Goal: Task Accomplishment & Management: Manage account settings

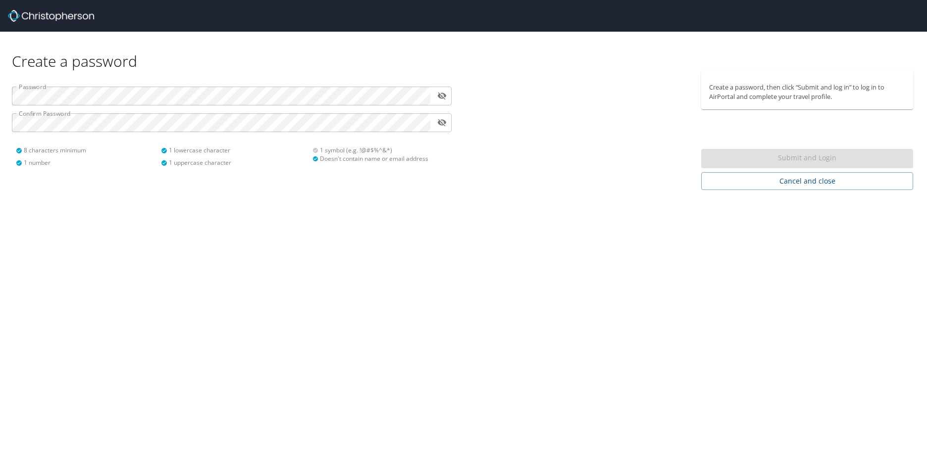
click at [191, 205] on div "Create a password Password ​ Confirm Password ​ 8 characters minimum 1 number 1…" at bounding box center [463, 238] width 927 height 476
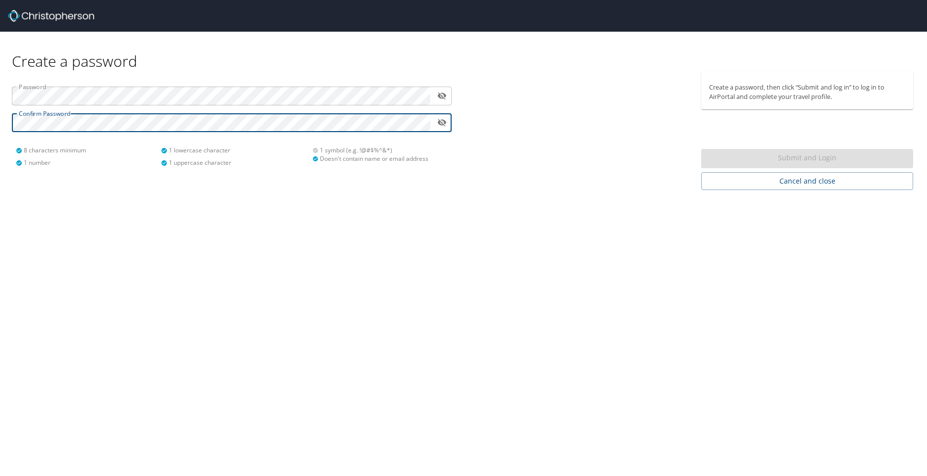
click at [444, 125] on icon "toggle password visibility" at bounding box center [442, 122] width 9 height 7
click at [437, 124] on icon "toggle password visibility" at bounding box center [441, 122] width 9 height 9
click at [821, 166] on button "Submit and Login" at bounding box center [807, 158] width 212 height 19
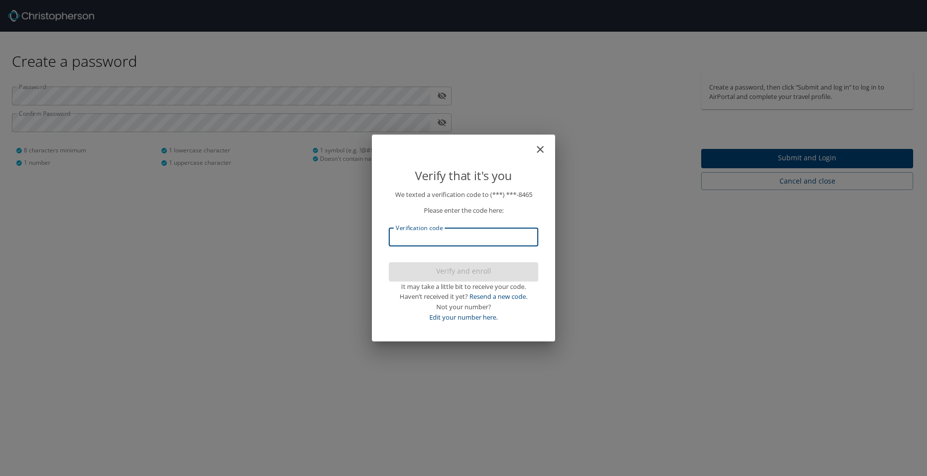
click at [478, 240] on input "Verification code" at bounding box center [464, 237] width 150 height 19
type input "446655"
click at [486, 281] on button "Verify and enroll" at bounding box center [464, 271] width 150 height 19
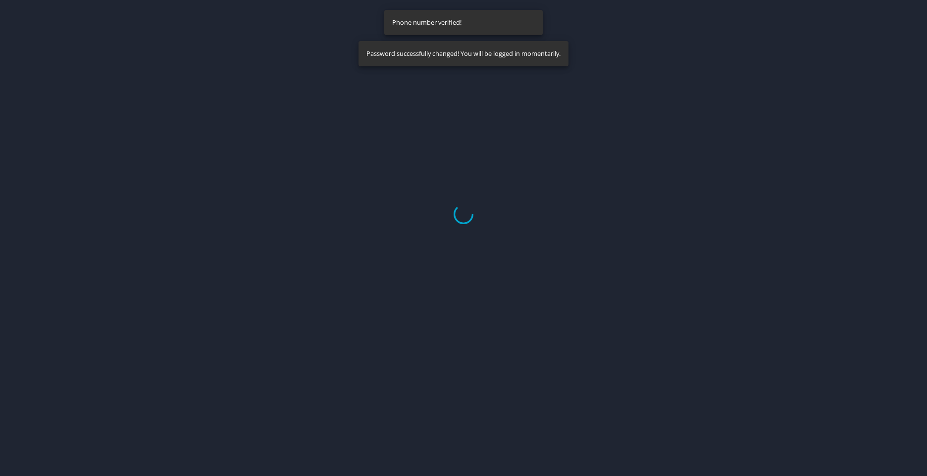
select select "US"
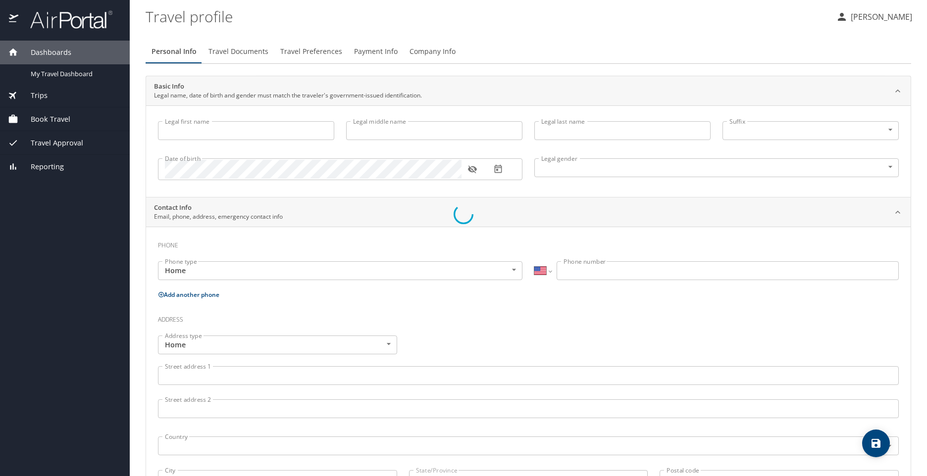
type input "Audrey"
type input "Lihos"
type input "Female"
select select "US"
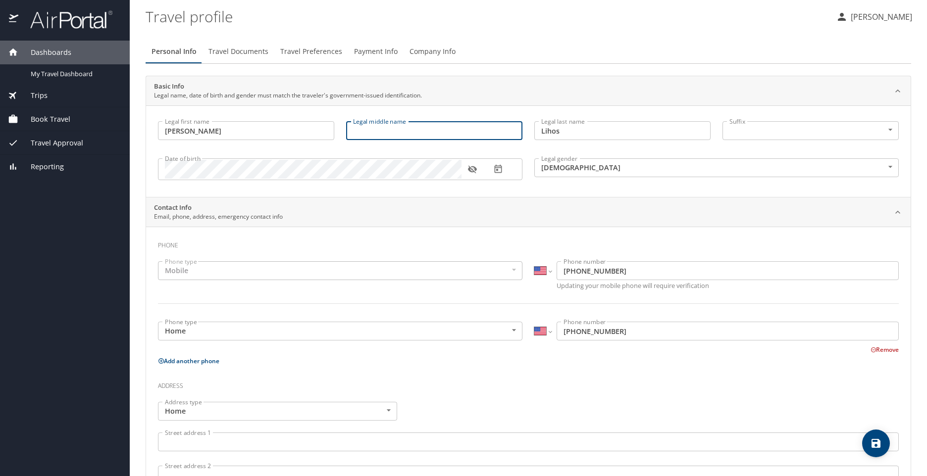
click at [387, 131] on input "Legal middle name" at bounding box center [434, 130] width 176 height 19
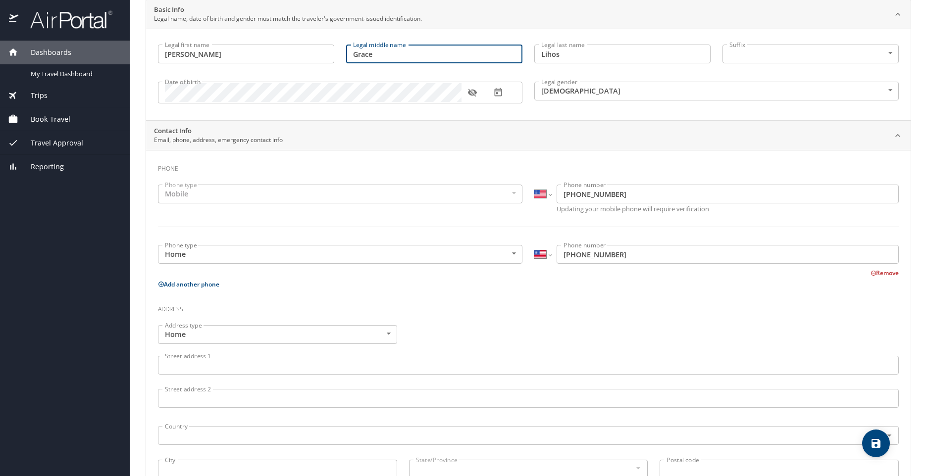
scroll to position [99, 0]
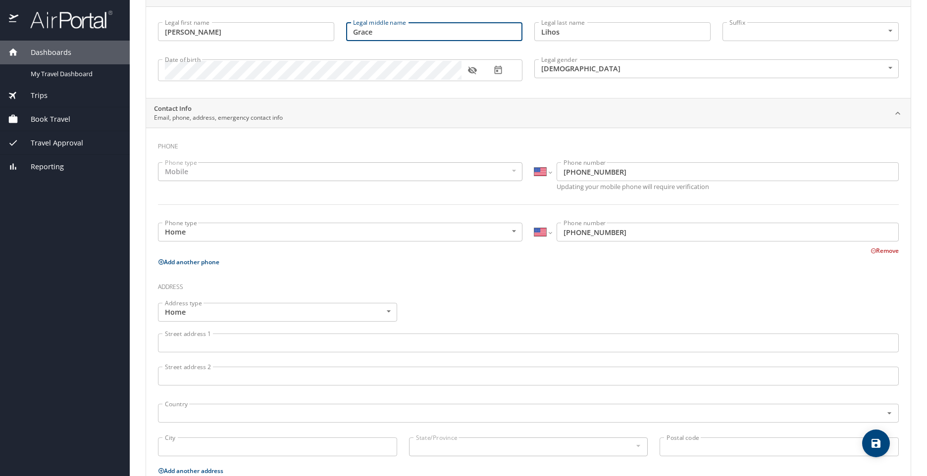
type input "Grace"
click at [294, 349] on input "Street address 1" at bounding box center [528, 343] width 741 height 19
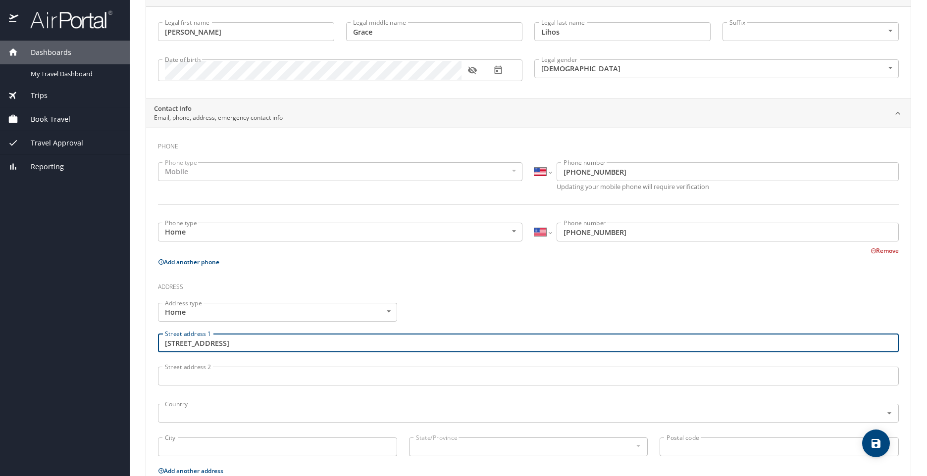
type input "740 Constellations Pl Sw Dr"
click at [309, 376] on input "Street address 2" at bounding box center [528, 376] width 741 height 19
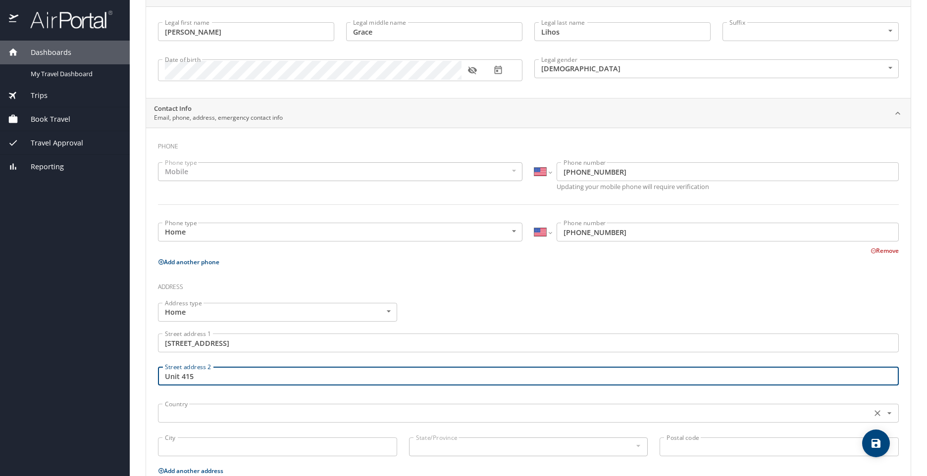
type input "Unit 415"
click at [318, 410] on input "text" at bounding box center [514, 413] width 706 height 13
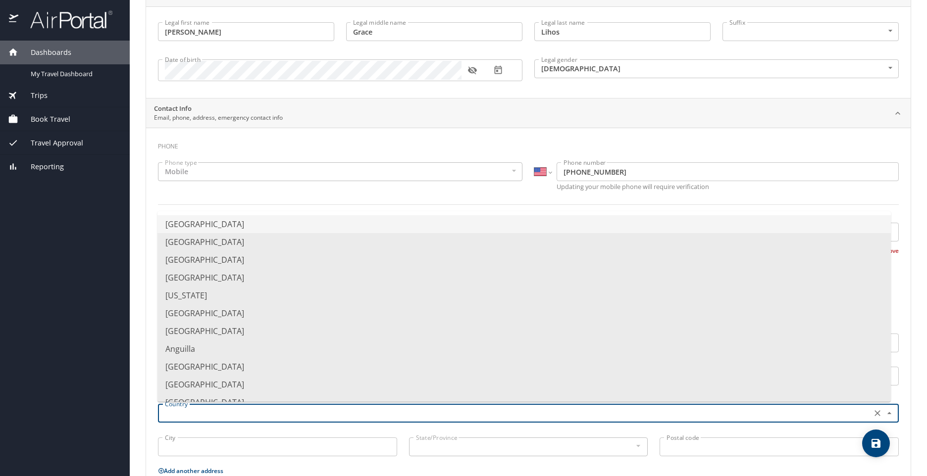
click at [234, 224] on li "United States of America" at bounding box center [523, 224] width 733 height 18
type input "United States of America"
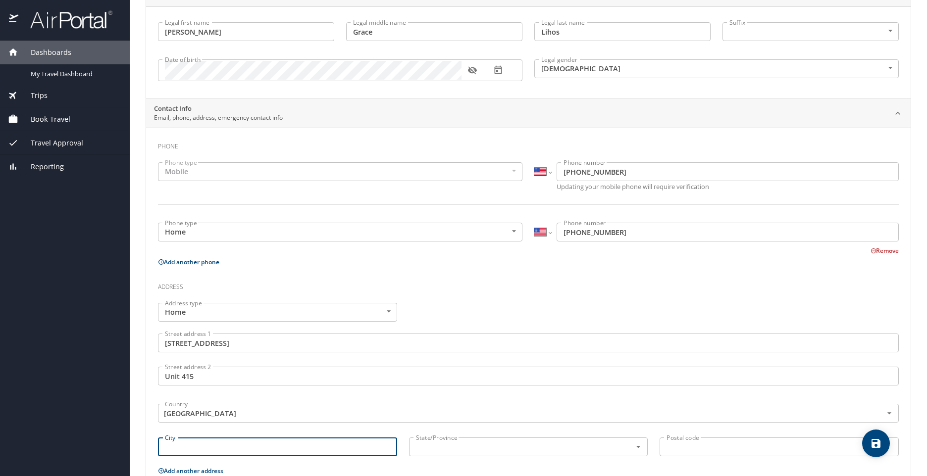
click at [245, 453] on input "City" at bounding box center [277, 447] width 239 height 19
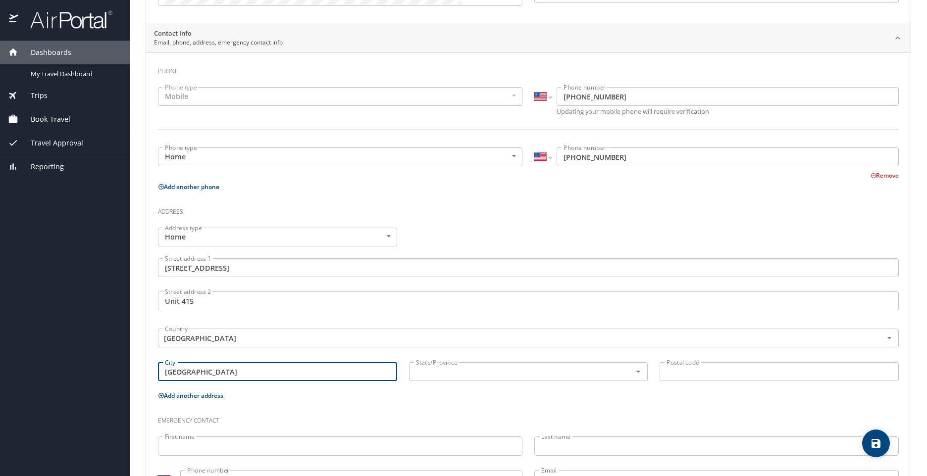
scroll to position [198, 0]
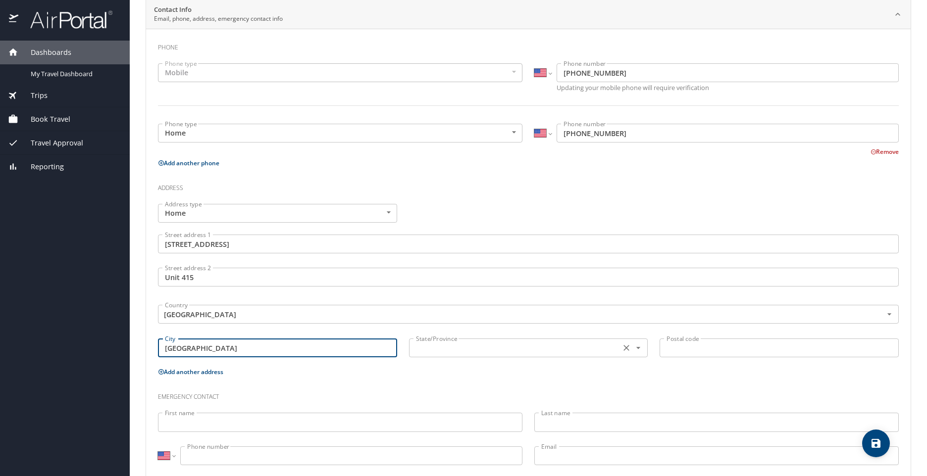
type input "Huntsville"
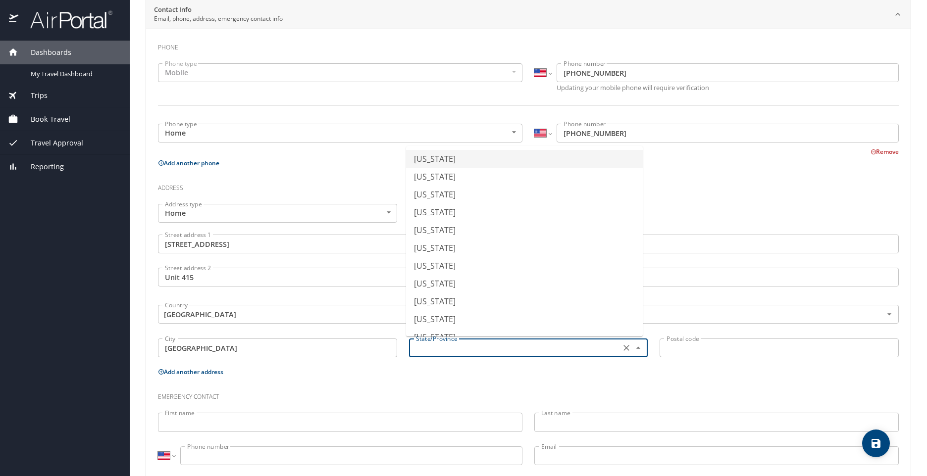
click at [508, 351] on input "text" at bounding box center [514, 348] width 204 height 13
click at [459, 161] on li "Alabama" at bounding box center [524, 159] width 237 height 18
type input "Alabama"
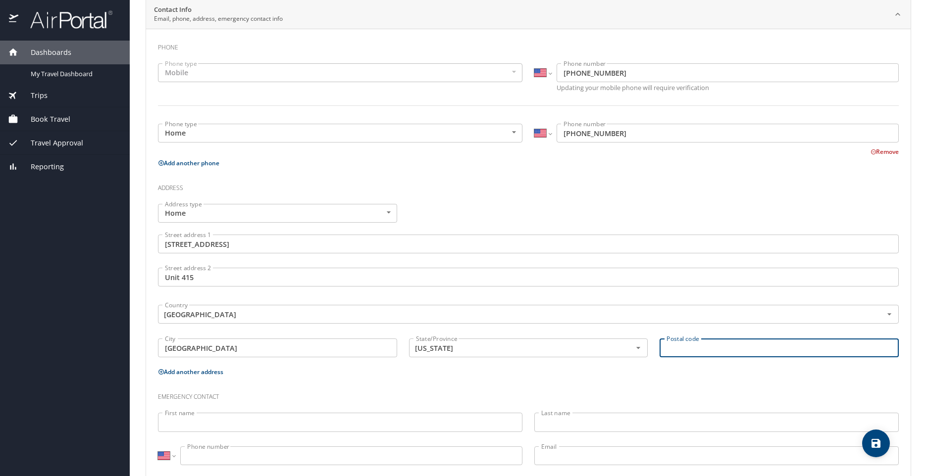
click at [738, 347] on input "Postal code" at bounding box center [779, 348] width 239 height 19
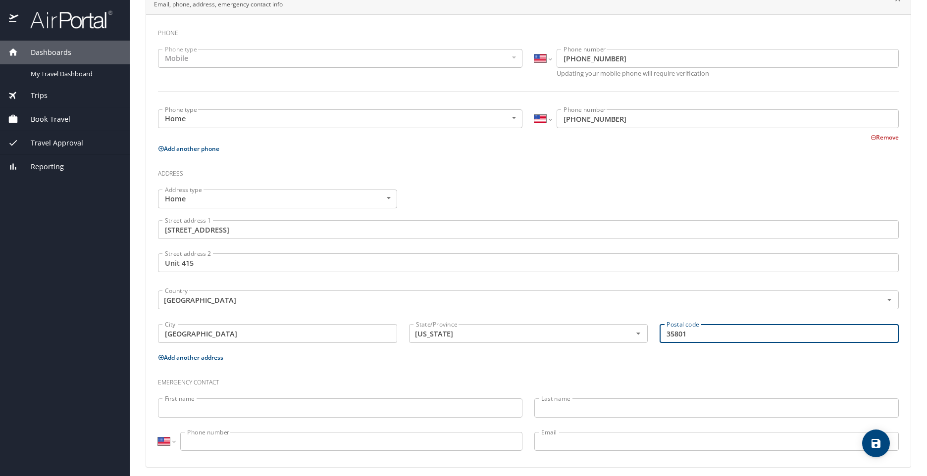
scroll to position [220, 0]
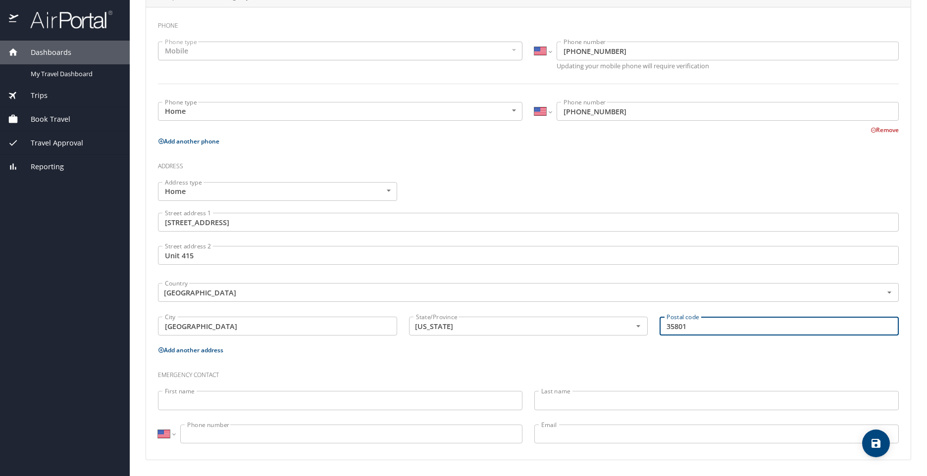
type input "35801"
click at [347, 400] on input "First name" at bounding box center [340, 400] width 364 height 19
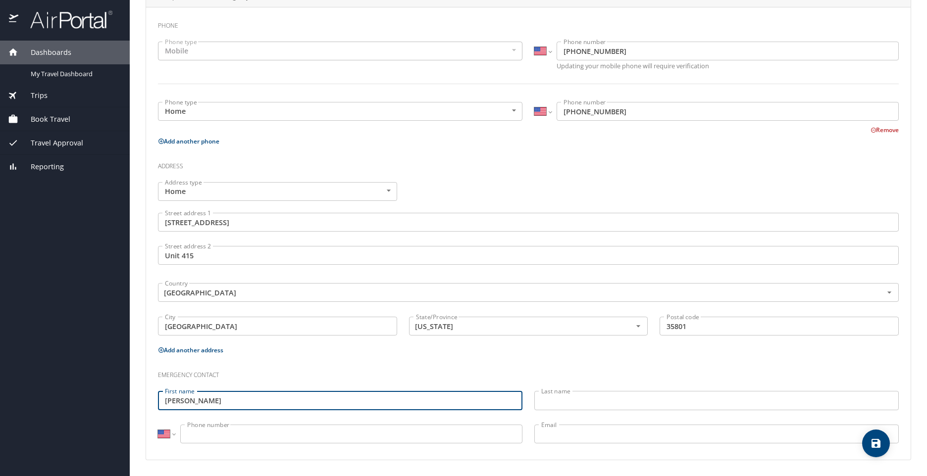
type input "Kristen"
click at [565, 407] on input "Last name" at bounding box center [716, 400] width 364 height 19
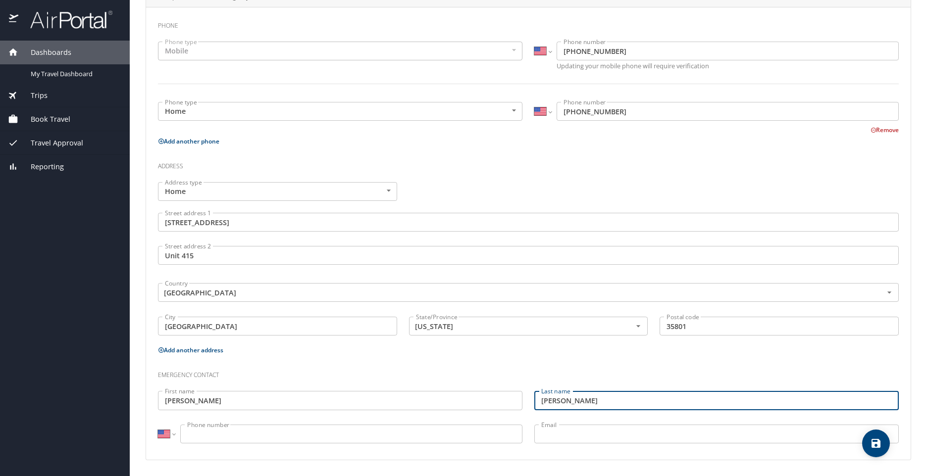
type input "Bogan"
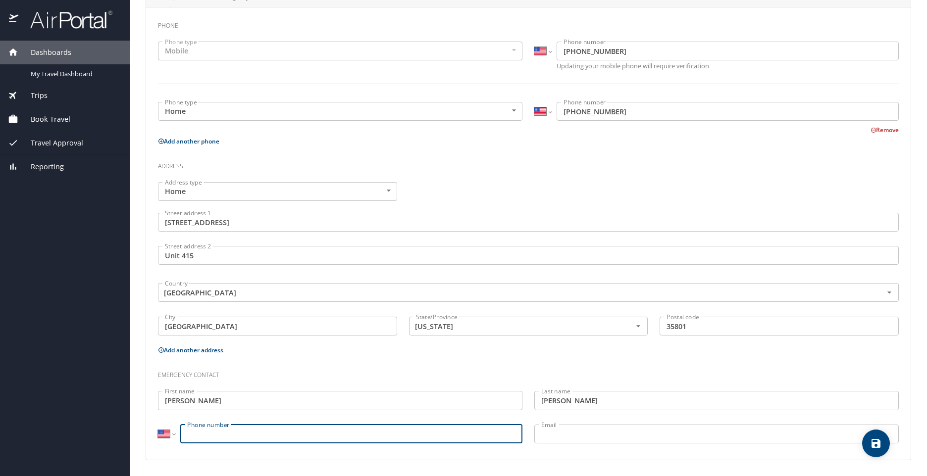
click at [449, 432] on input "Phone number" at bounding box center [351, 434] width 342 height 19
type input "(540) 255-7007"
click at [587, 439] on input "Email" at bounding box center [716, 434] width 364 height 19
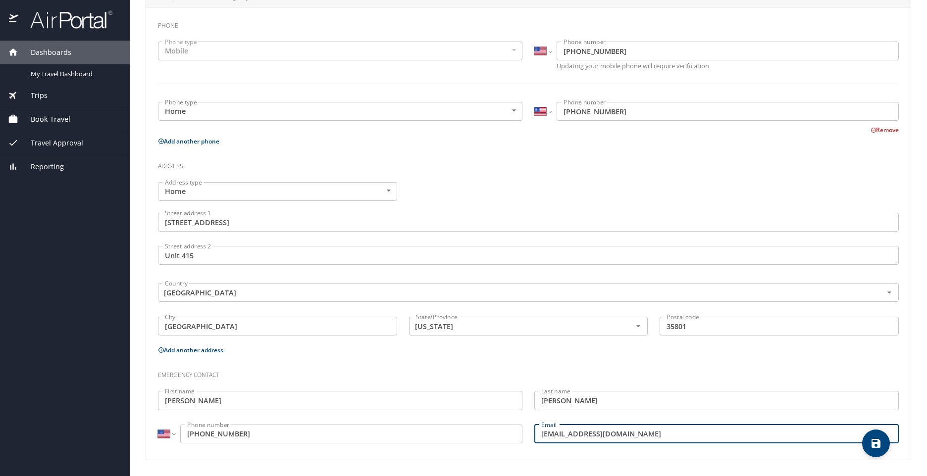
type input "KristenNicoleBogan@gmail.com"
click at [881, 449] on icon "save" at bounding box center [876, 444] width 12 height 12
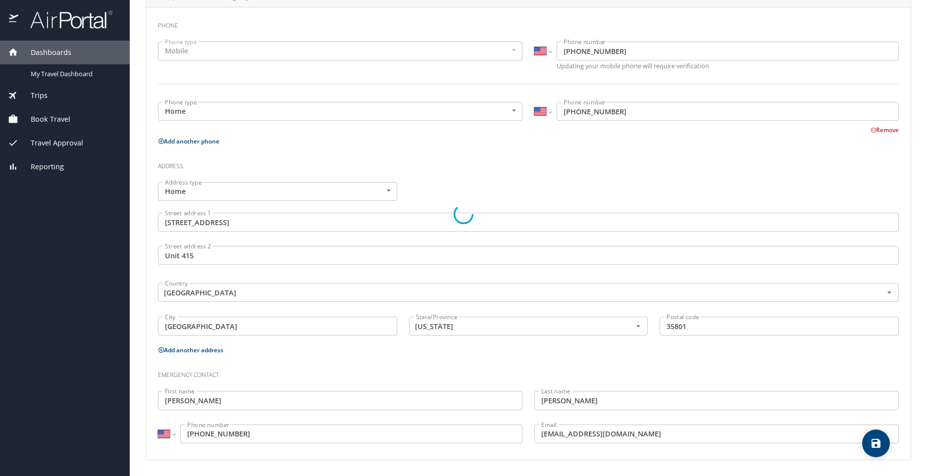
select select "US"
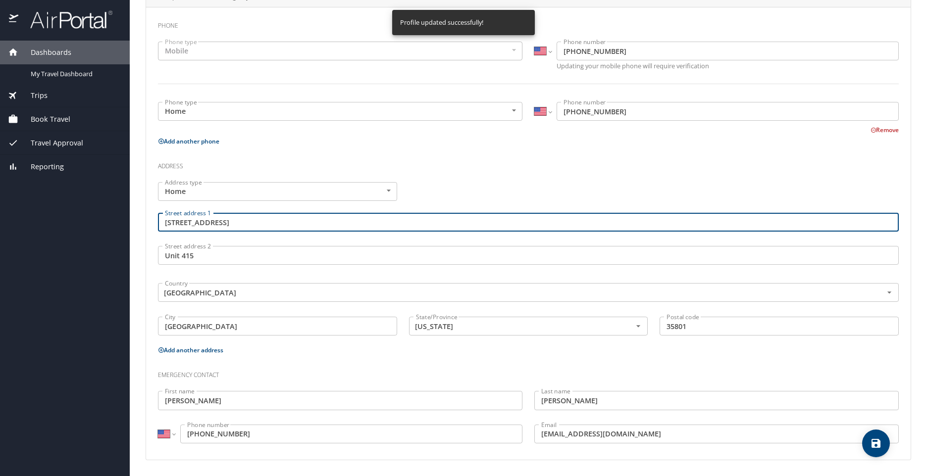
click at [229, 225] on input "740 Constellations Pl Sw Dr" at bounding box center [528, 222] width 741 height 19
type input "740 Constellation Pl Sw Dr"
click at [876, 447] on icon "save" at bounding box center [876, 444] width 12 height 12
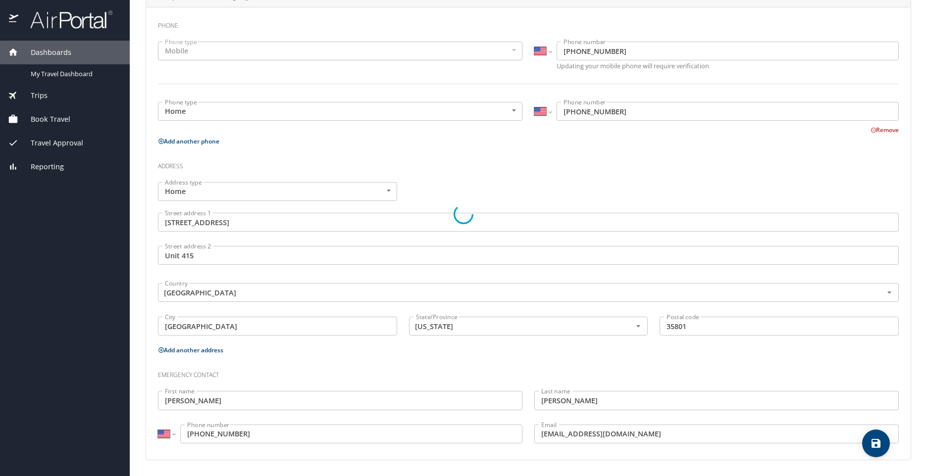
select select "US"
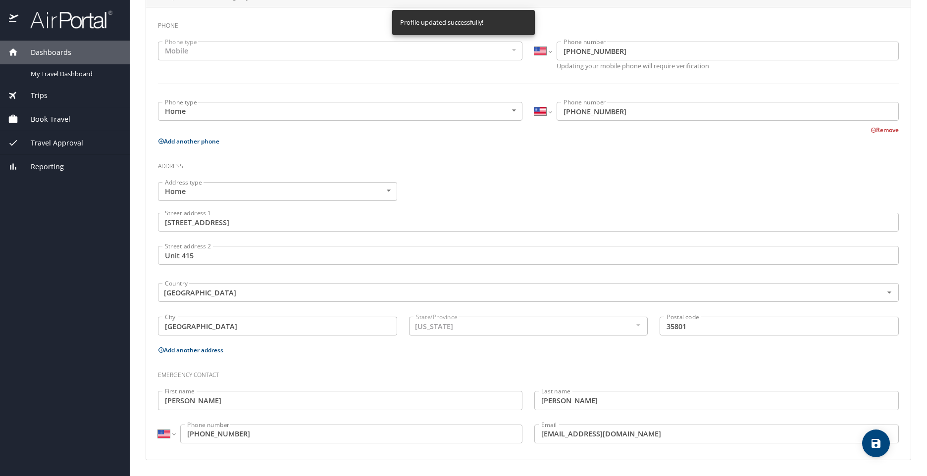
select select "US"
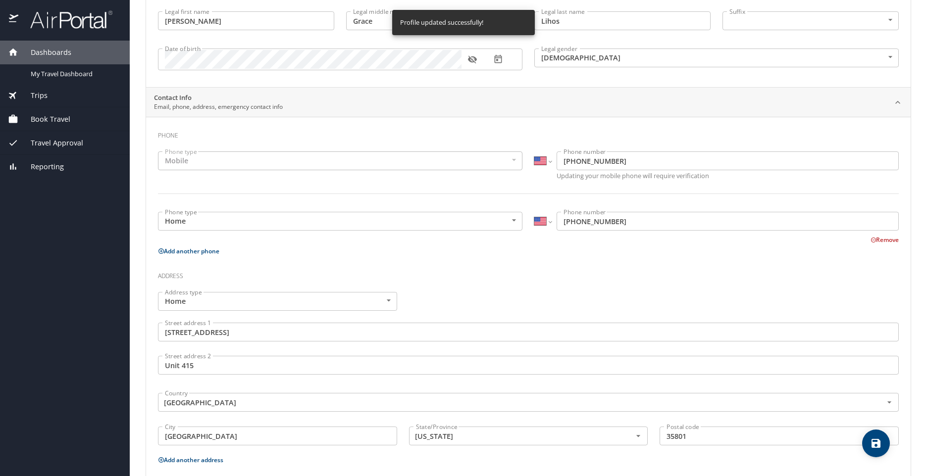
scroll to position [0, 0]
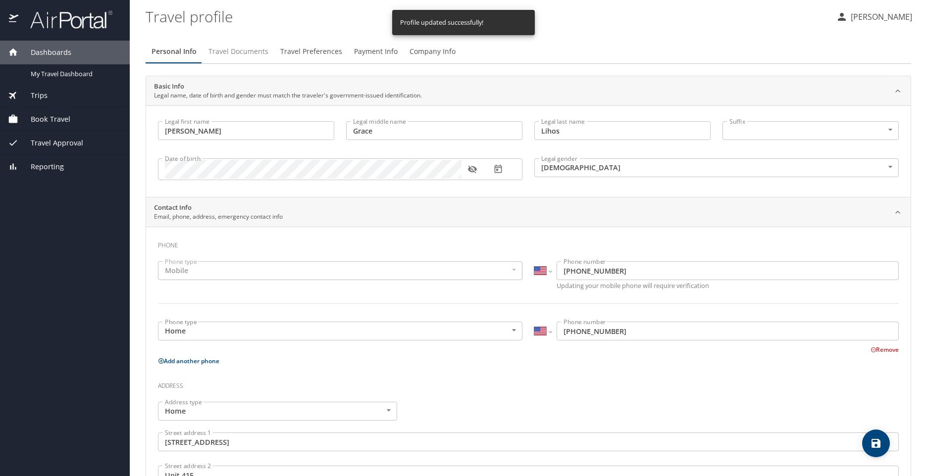
click at [249, 54] on span "Travel Documents" at bounding box center [238, 52] width 60 height 12
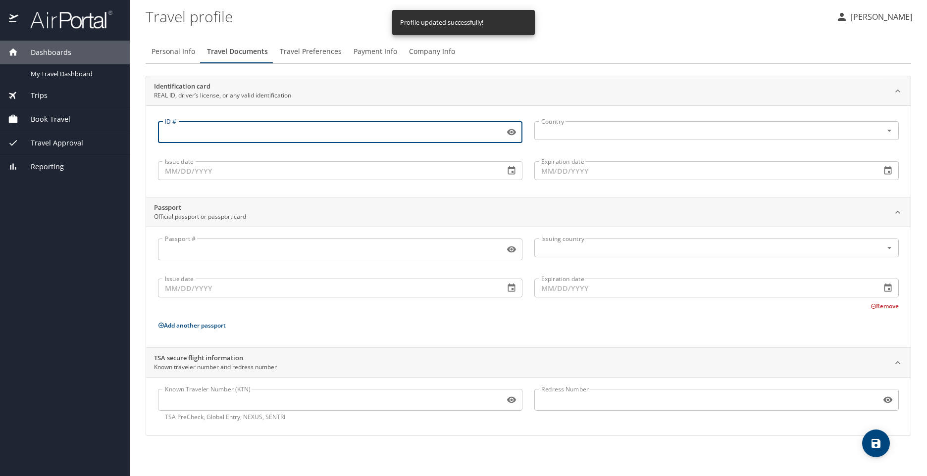
click at [259, 129] on input "ID #" at bounding box center [329, 132] width 343 height 19
type input "11025879"
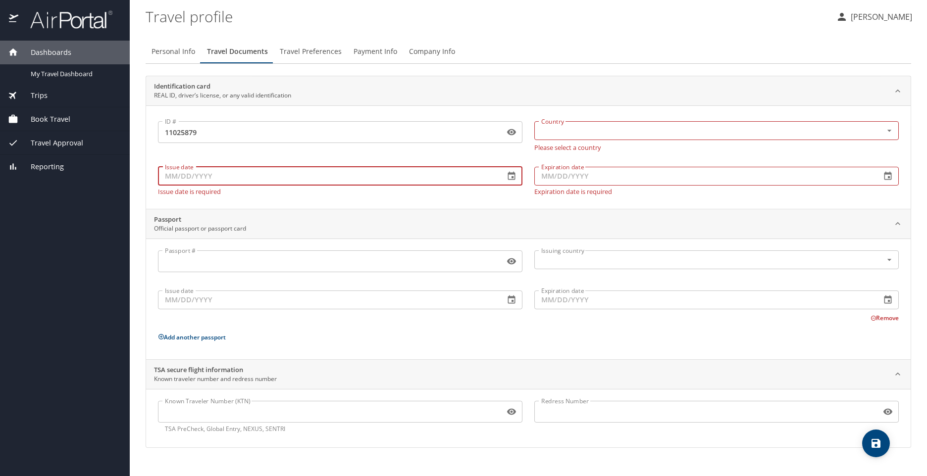
click at [388, 171] on input "Issue date" at bounding box center [327, 176] width 339 height 19
click at [506, 177] on button "button" at bounding box center [512, 176] width 22 height 22
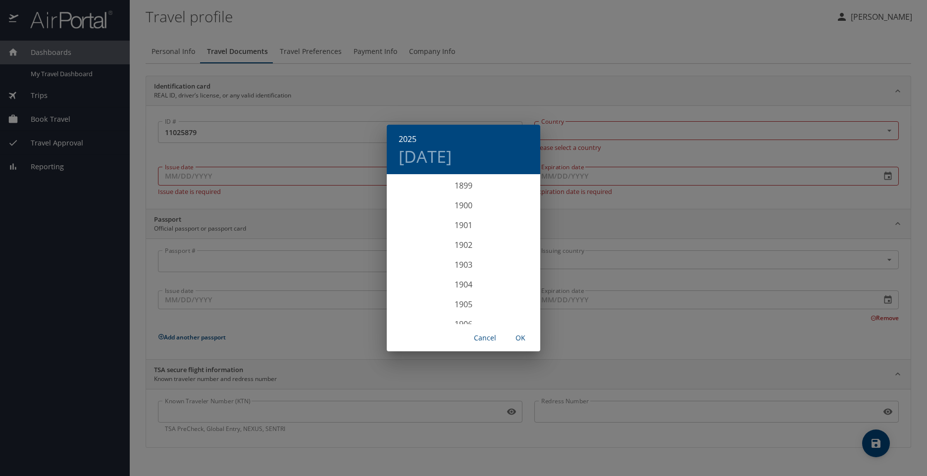
scroll to position [2436, 0]
click at [452, 164] on h4 "Mon, Sep 29" at bounding box center [425, 156] width 53 height 21
click at [400, 188] on icon "button" at bounding box center [399, 189] width 12 height 12
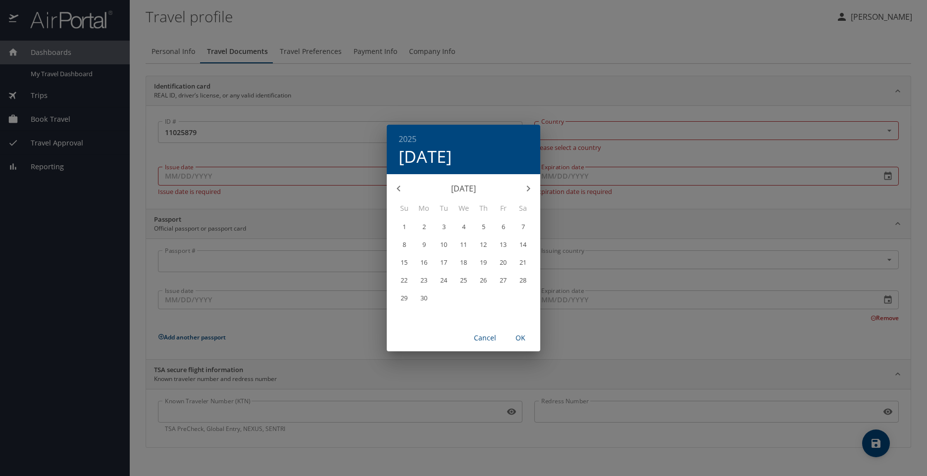
click at [400, 187] on icon "button" at bounding box center [399, 189] width 12 height 12
click at [465, 300] on p "28" at bounding box center [463, 298] width 7 height 6
click at [520, 339] on span "OK" at bounding box center [521, 338] width 24 height 12
type input "05/28/2025"
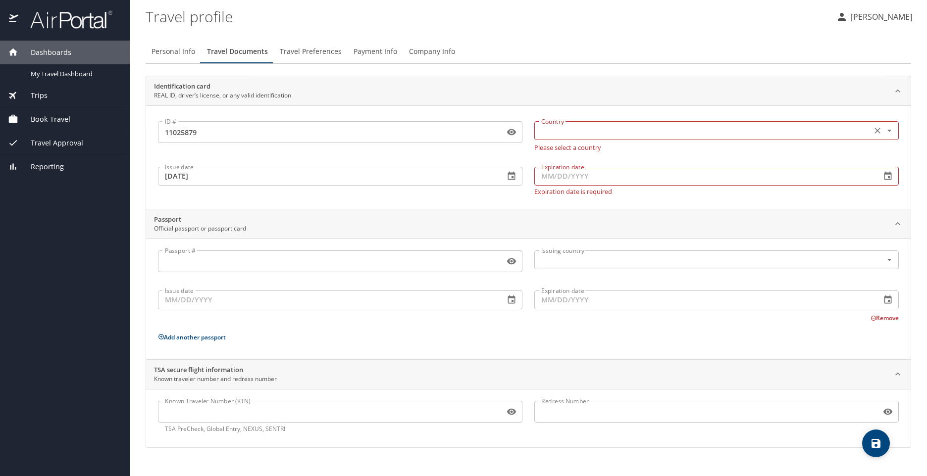
click at [745, 133] on input "text" at bounding box center [701, 130] width 329 height 13
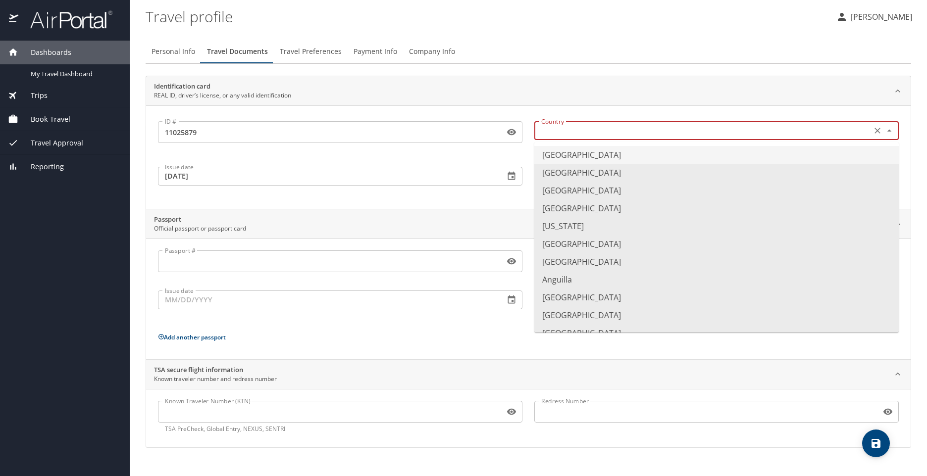
click at [653, 154] on li "United States of America" at bounding box center [716, 155] width 364 height 18
type input "United States of America"
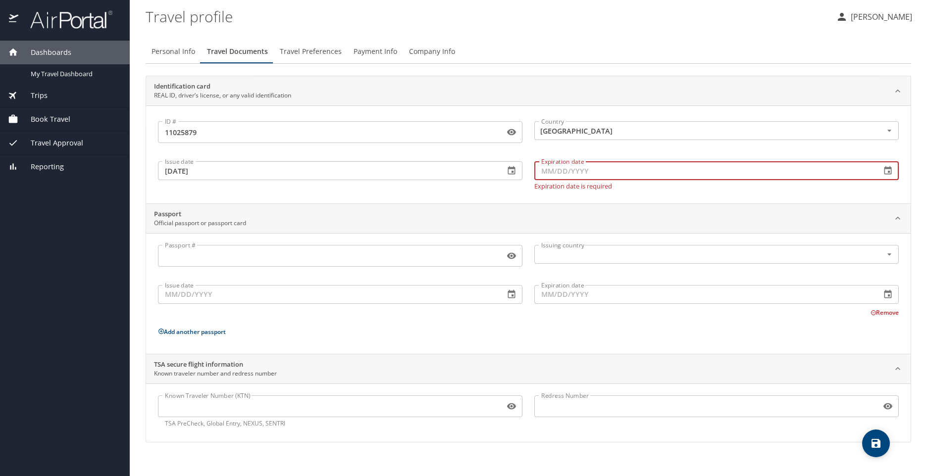
click at [624, 168] on input "Expiration date" at bounding box center [703, 170] width 339 height 19
click at [888, 173] on icon "button" at bounding box center [887, 170] width 7 height 8
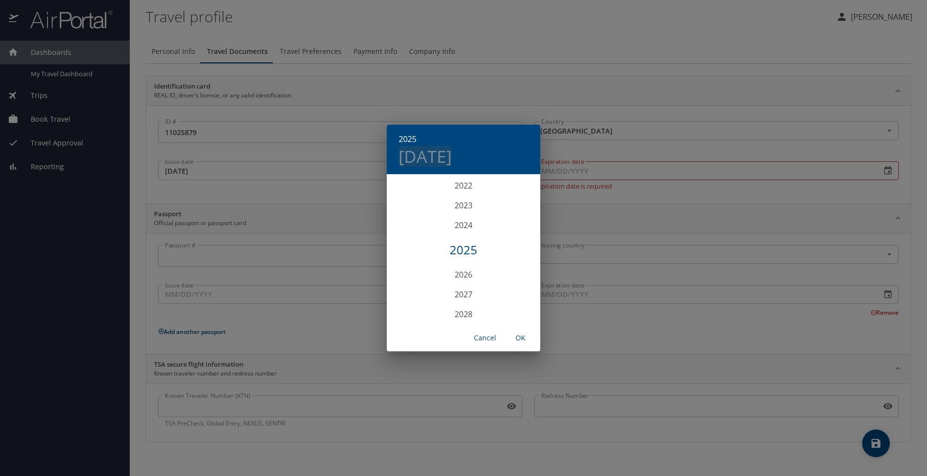
click at [423, 157] on h4 "Mon, Sep 29" at bounding box center [425, 156] width 53 height 21
click at [414, 139] on h6 "2025" at bounding box center [408, 139] width 18 height 14
click at [463, 284] on div "2029" at bounding box center [464, 285] width 154 height 20
click at [458, 233] on div "May" at bounding box center [463, 231] width 51 height 37
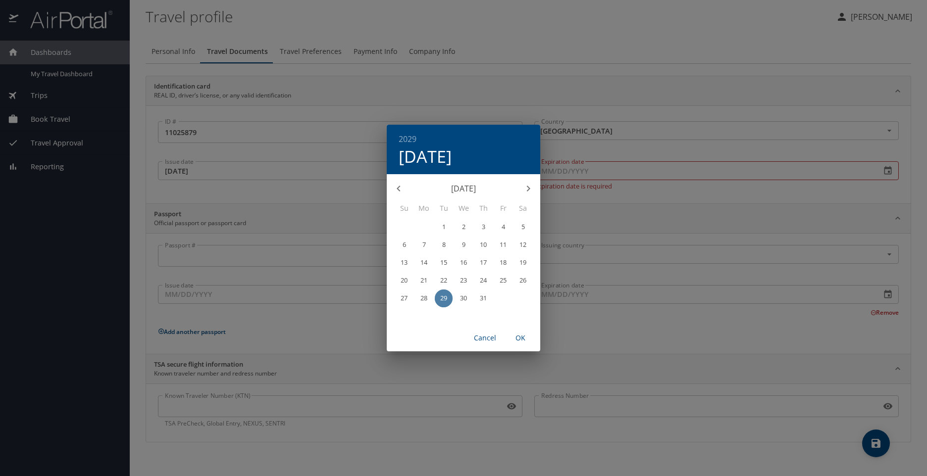
click at [446, 300] on p "29" at bounding box center [443, 298] width 7 height 6
click at [426, 300] on p "28" at bounding box center [423, 298] width 7 height 6
click at [519, 338] on span "OK" at bounding box center [521, 338] width 24 height 12
type input "05/28/2029"
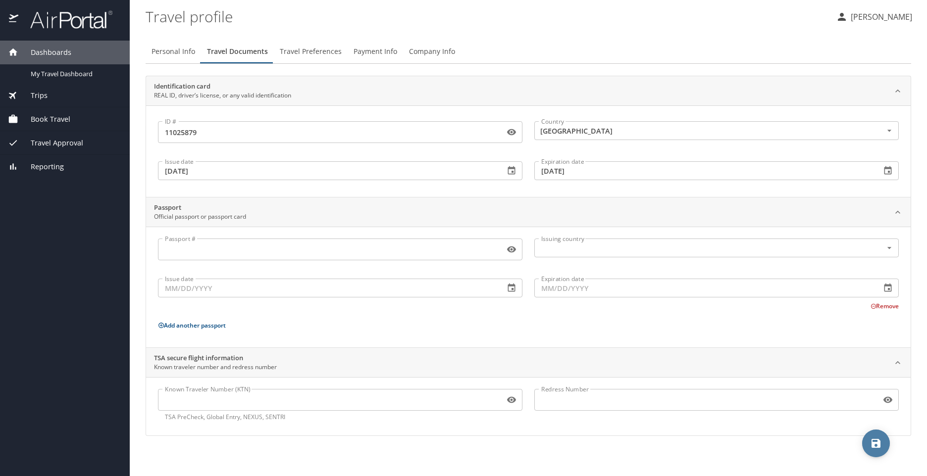
click at [880, 445] on icon "save" at bounding box center [876, 443] width 9 height 9
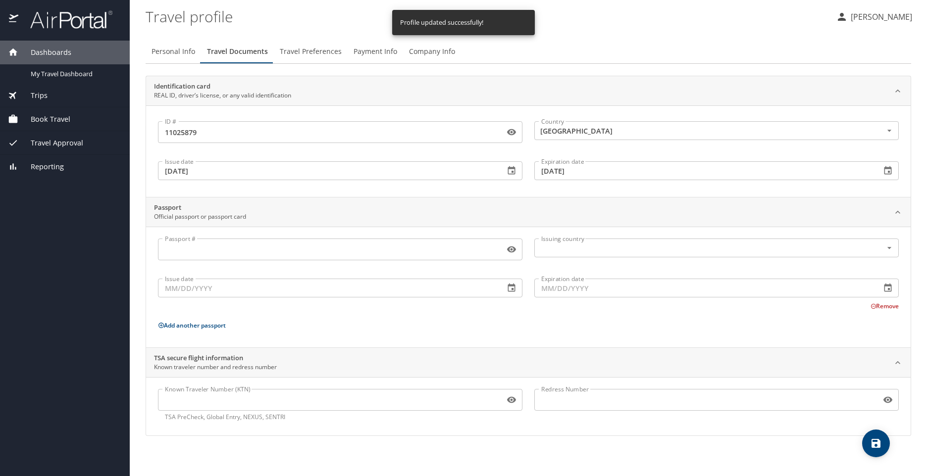
click at [305, 52] on span "Travel Preferences" at bounding box center [311, 52] width 62 height 12
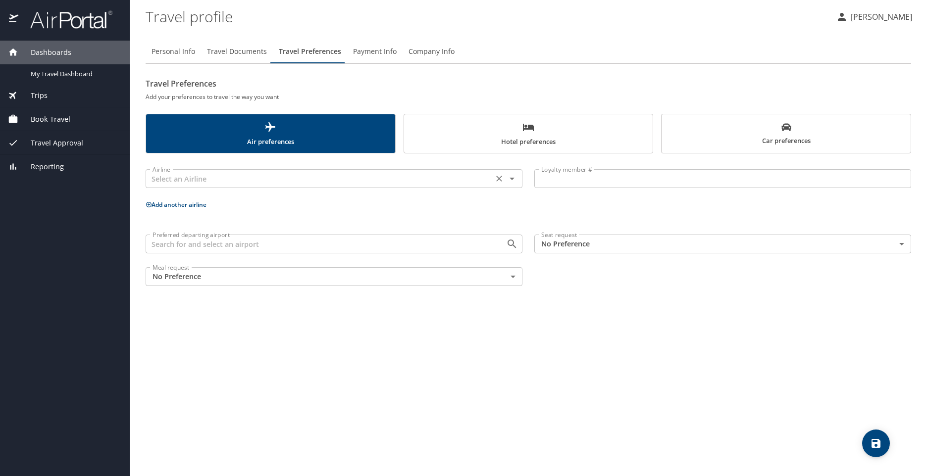
click at [510, 180] on icon "Open" at bounding box center [512, 179] width 12 height 12
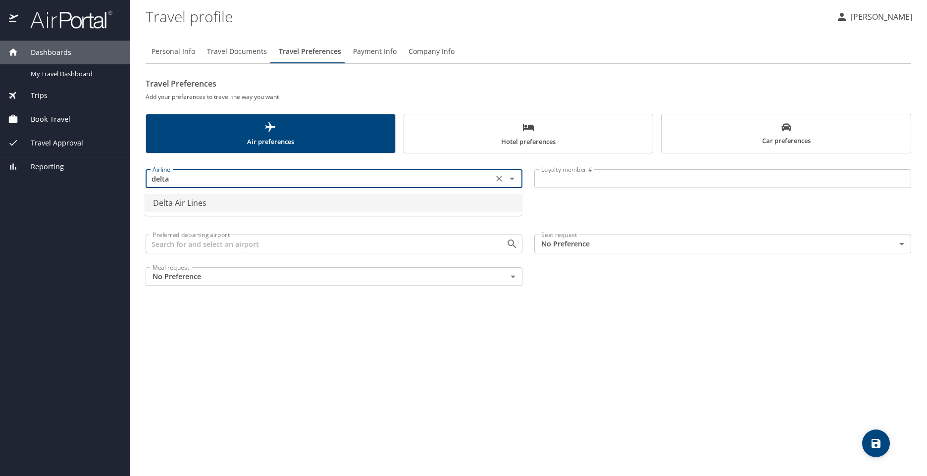
click at [283, 199] on li "Delta Air Lines" at bounding box center [333, 203] width 377 height 18
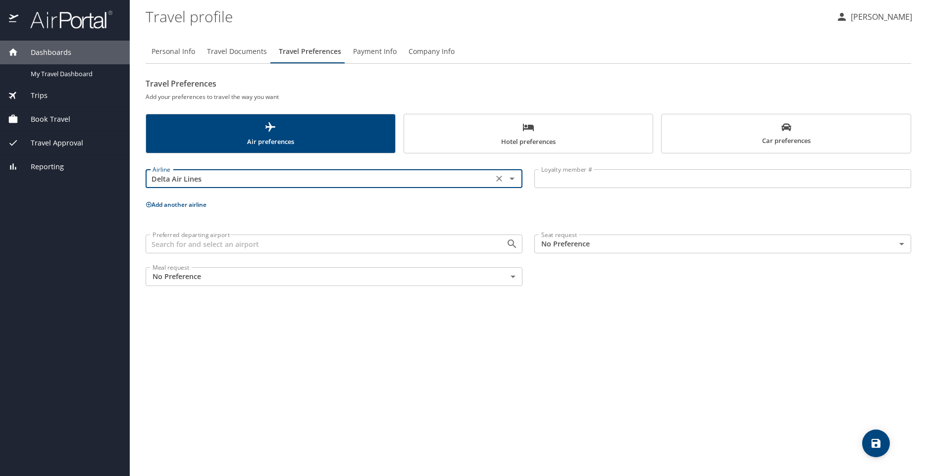
type input "Delta Air Lines"
click at [524, 130] on icon "scrollable force tabs example" at bounding box center [528, 127] width 11 height 7
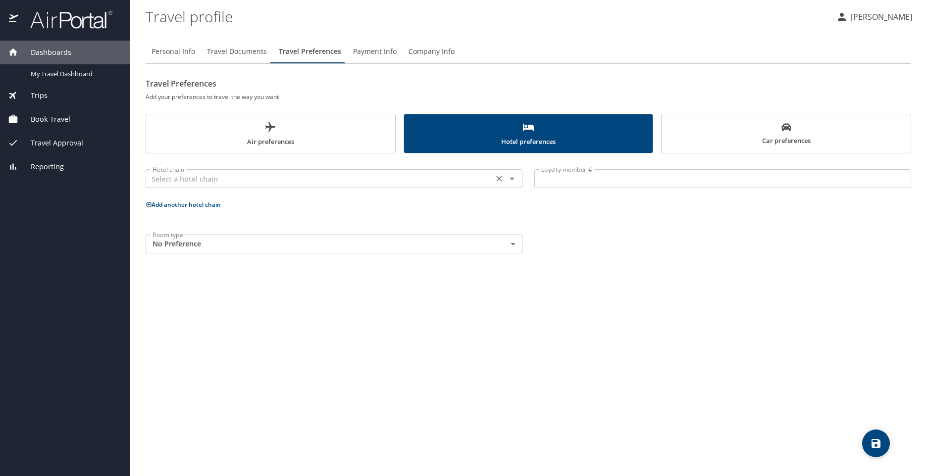
click at [445, 180] on input "text" at bounding box center [320, 178] width 342 height 13
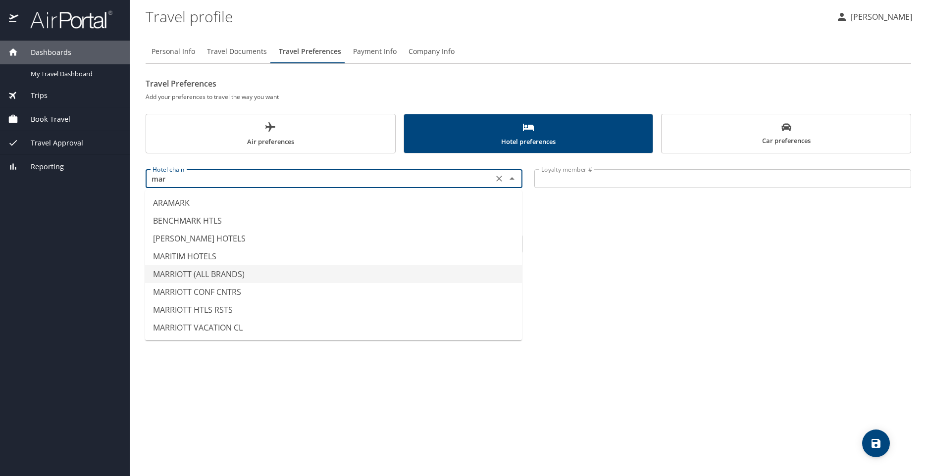
click at [338, 275] on li "MARRIOTT (ALL BRANDS)" at bounding box center [333, 274] width 377 height 18
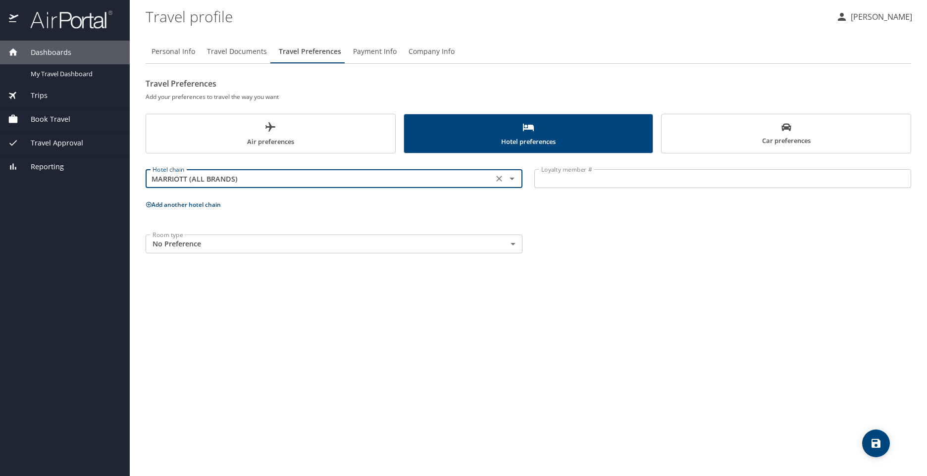
type input "MARRIOTT (ALL BRANDS)"
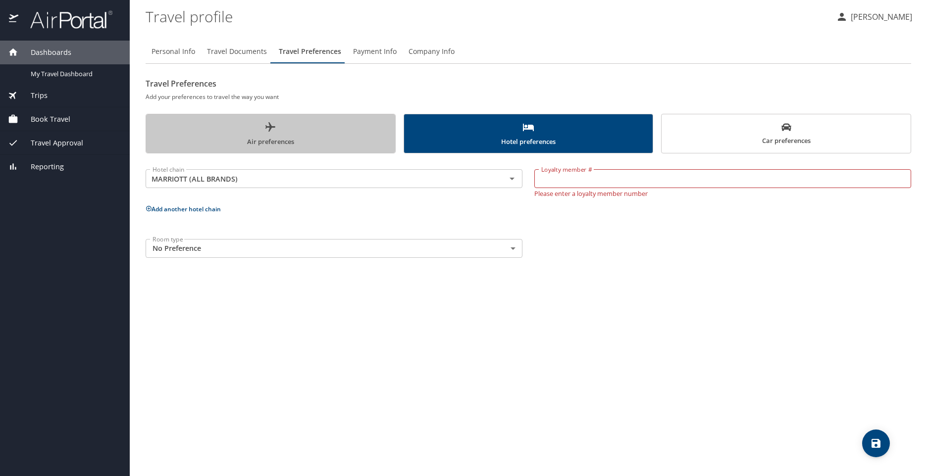
click at [325, 139] on span "Air preferences" at bounding box center [270, 134] width 237 height 26
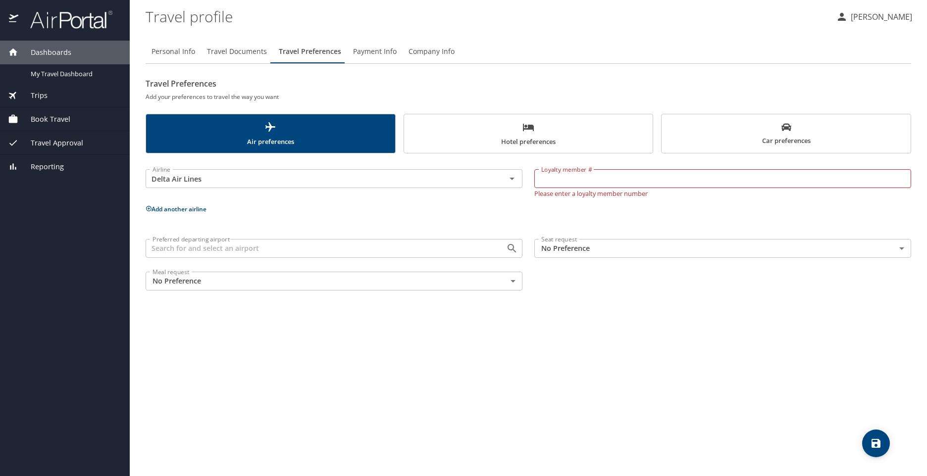
click at [584, 173] on input "Loyalty member #" at bounding box center [722, 178] width 377 height 19
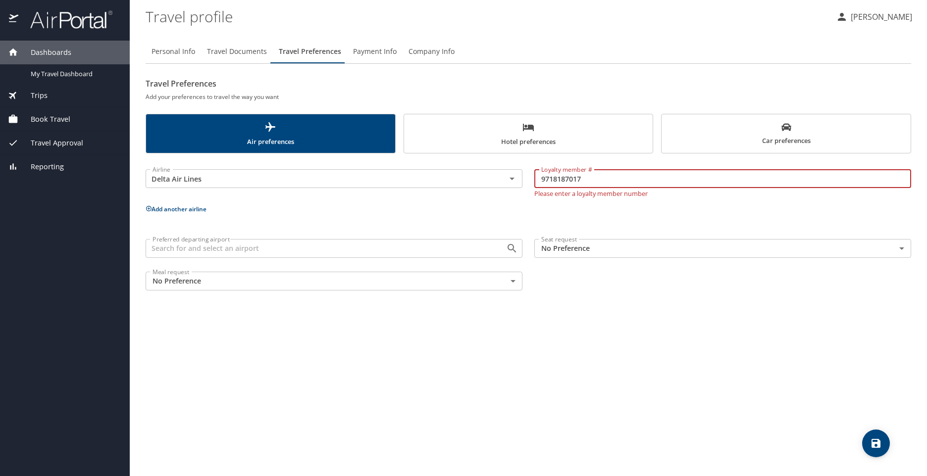
type input "9718187017"
click at [526, 208] on p "Add another airline" at bounding box center [529, 209] width 766 height 12
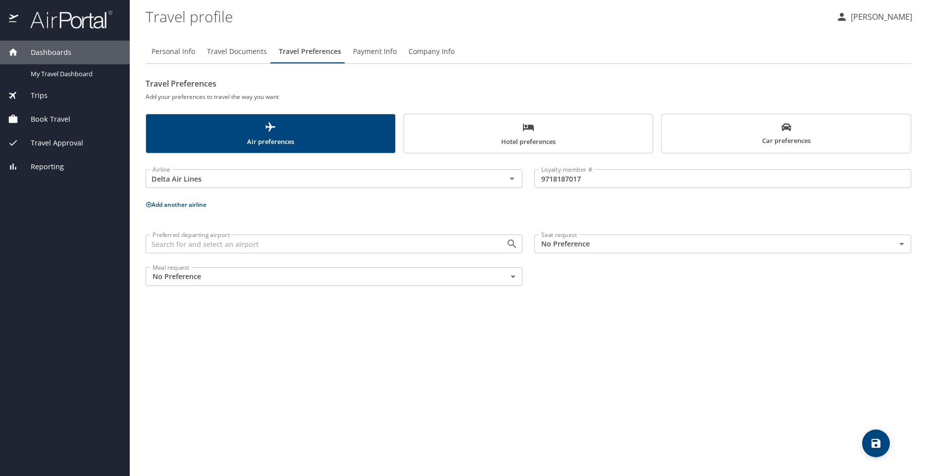
click at [189, 203] on button "Add another airline" at bounding box center [176, 205] width 61 height 8
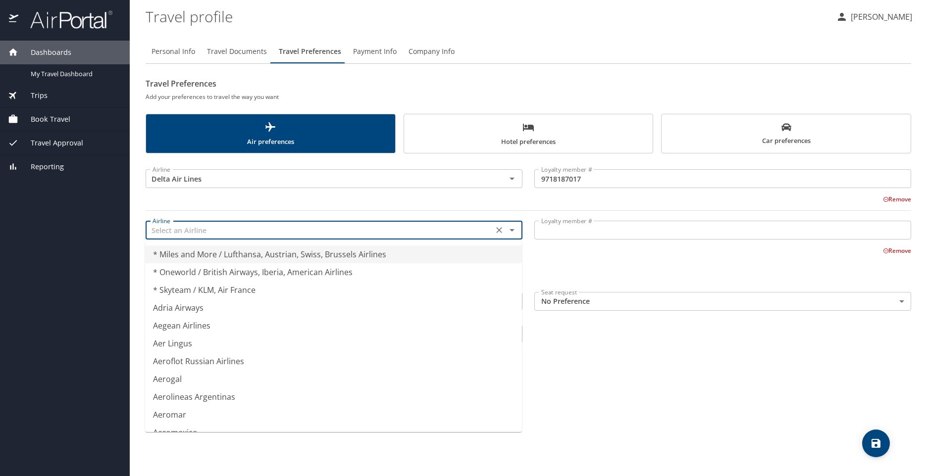
click at [418, 235] on input "text" at bounding box center [320, 230] width 342 height 13
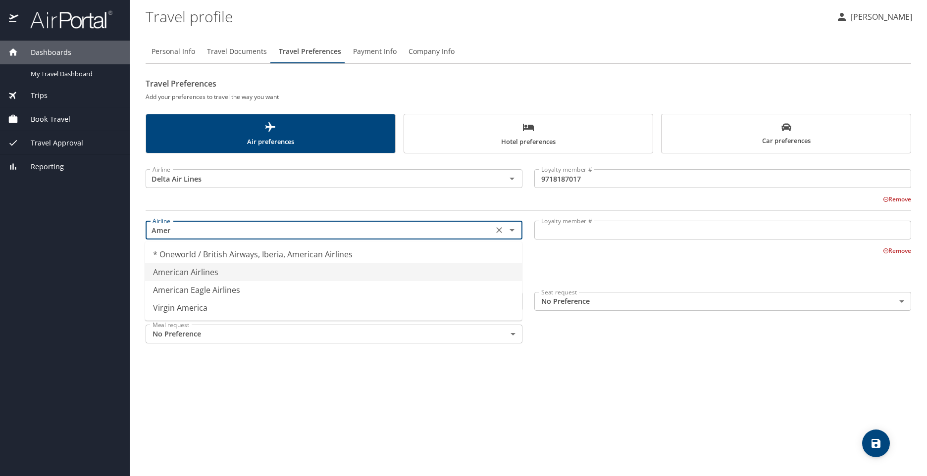
click at [405, 265] on li "American Airlines" at bounding box center [333, 272] width 377 height 18
type input "American Airlines"
click at [603, 229] on input "Loyalty member #" at bounding box center [722, 230] width 377 height 19
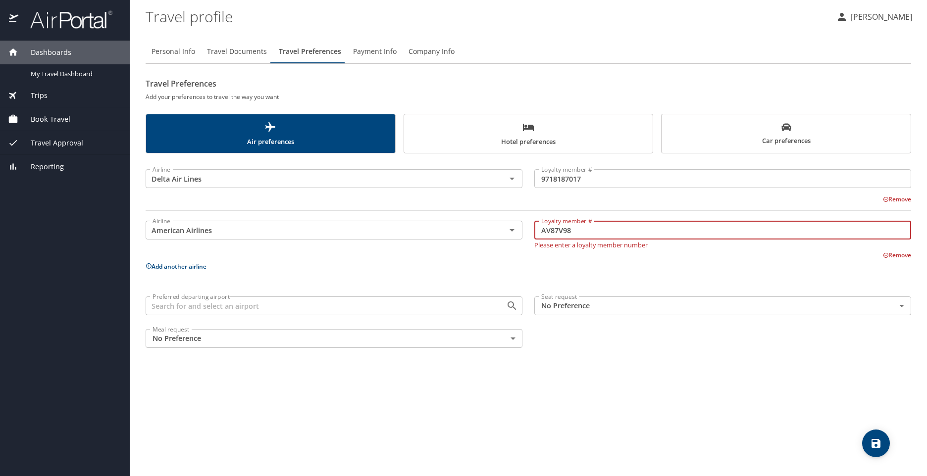
type input "AV87V98"
click at [206, 268] on p "Add another airline" at bounding box center [529, 266] width 766 height 12
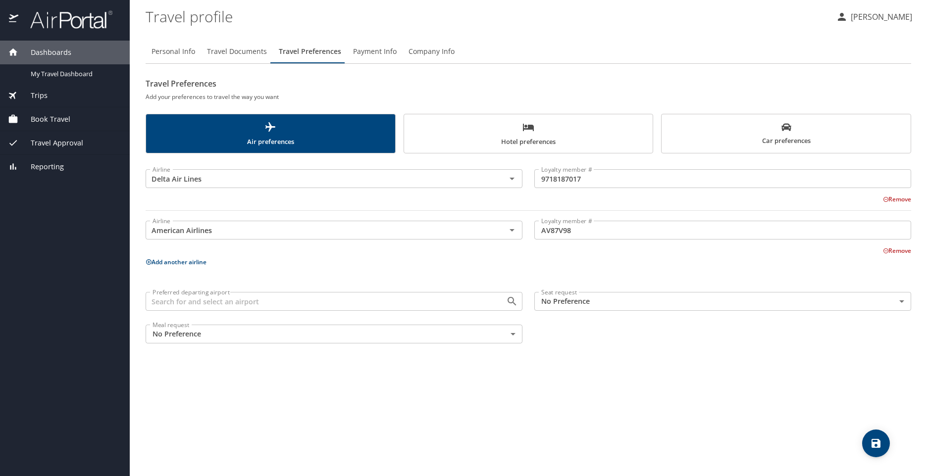
click at [201, 264] on button "Add another airline" at bounding box center [176, 262] width 61 height 8
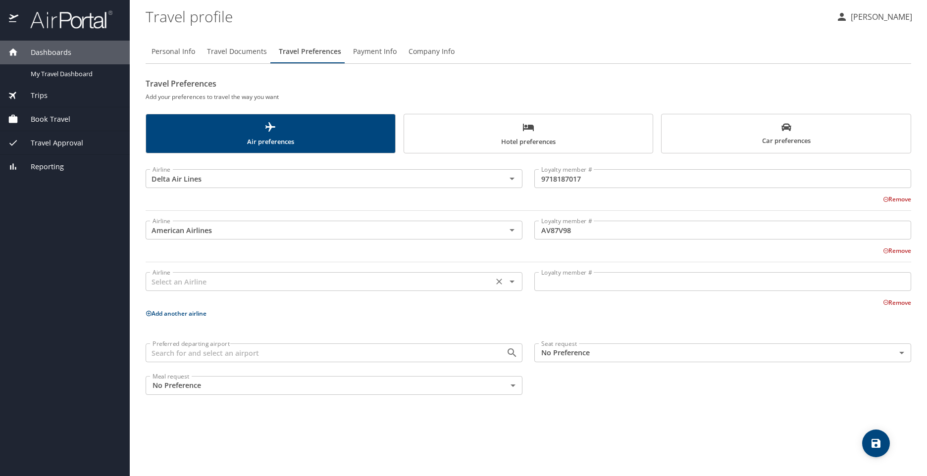
click at [242, 286] on input "text" at bounding box center [320, 281] width 342 height 13
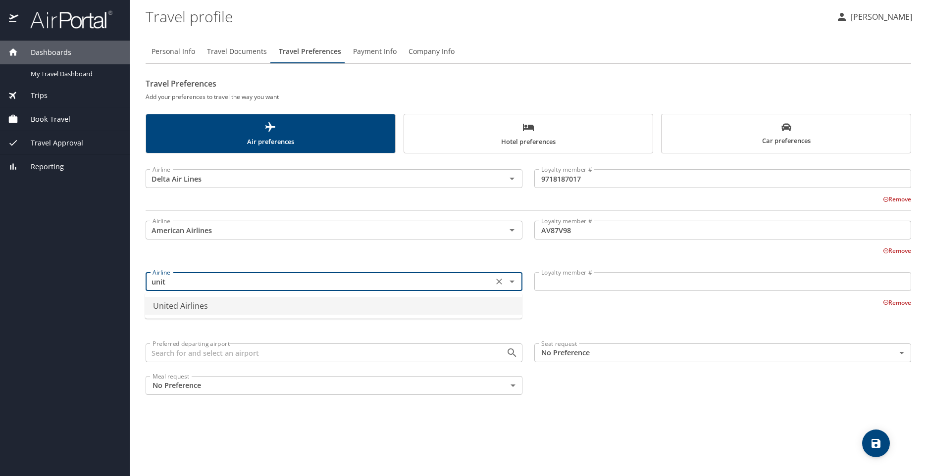
click at [240, 305] on li "United Airlines" at bounding box center [333, 306] width 377 height 18
type input "United Airlines"
click at [567, 280] on input "Loyalty member #" at bounding box center [722, 281] width 377 height 19
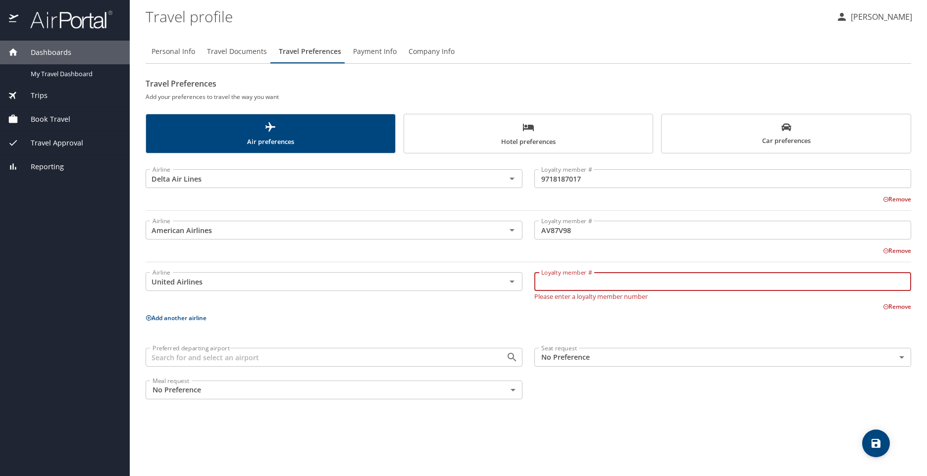
click at [569, 285] on input "Loyalty member #" at bounding box center [722, 281] width 377 height 19
type input "DRV58117"
click at [400, 316] on p "Add another airline" at bounding box center [529, 318] width 766 height 12
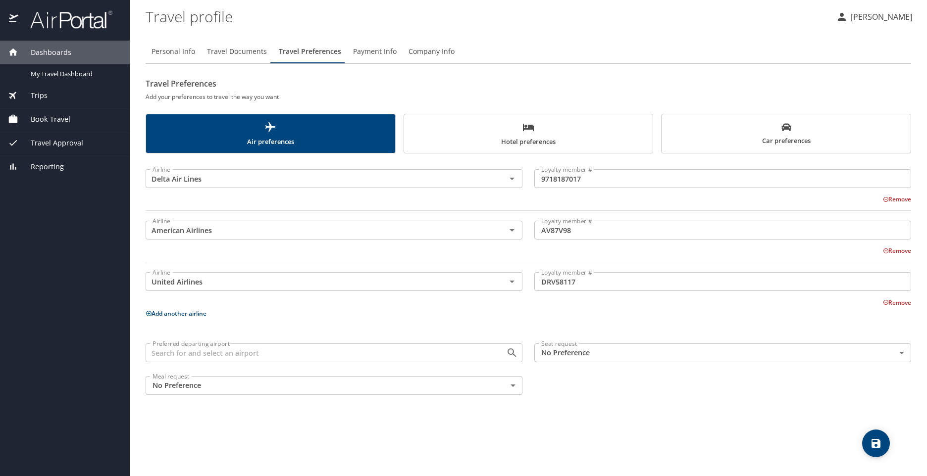
click at [331, 353] on input "Preferred departing airport" at bounding box center [320, 353] width 342 height 13
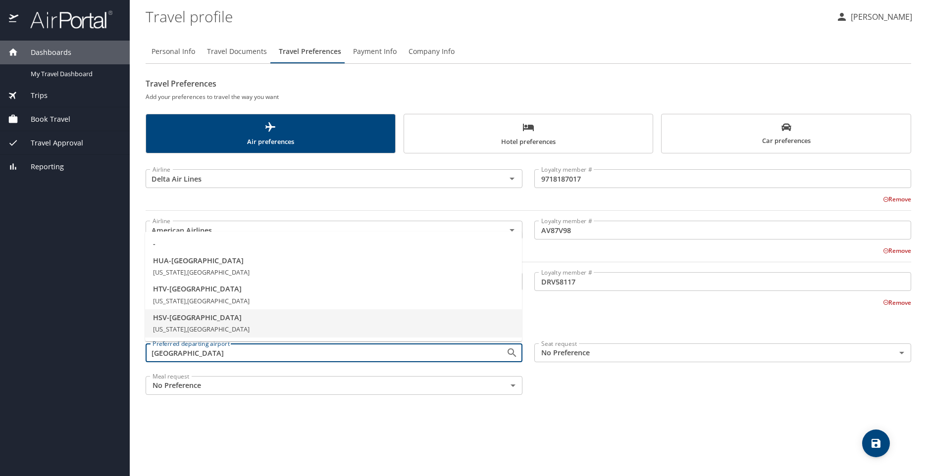
click at [275, 326] on li "HSV - Huntsville Alabama, United States of America" at bounding box center [333, 323] width 377 height 29
type input "HSV - Huntsville"
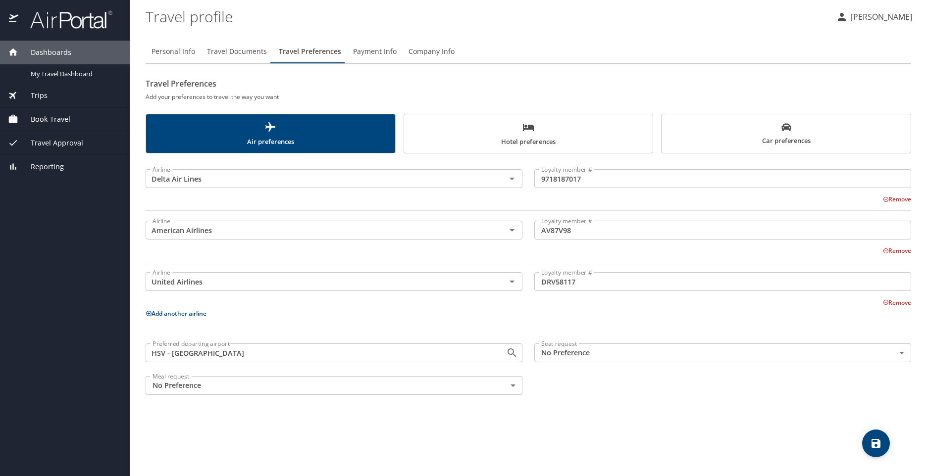
click at [544, 354] on body "Dashboards My Travel Dashboard Trips Current / Future Trips Past Trips Trips Mi…" at bounding box center [463, 238] width 927 height 476
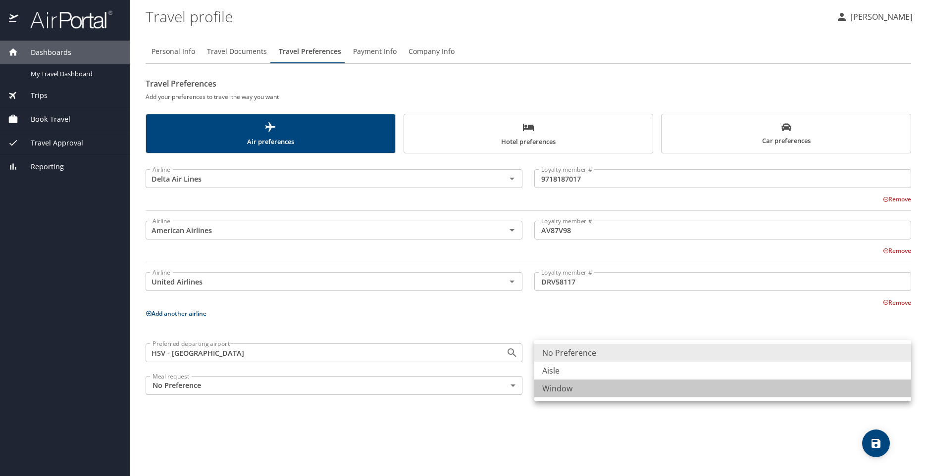
click at [572, 389] on li "Window" at bounding box center [722, 389] width 377 height 18
type input "Window"
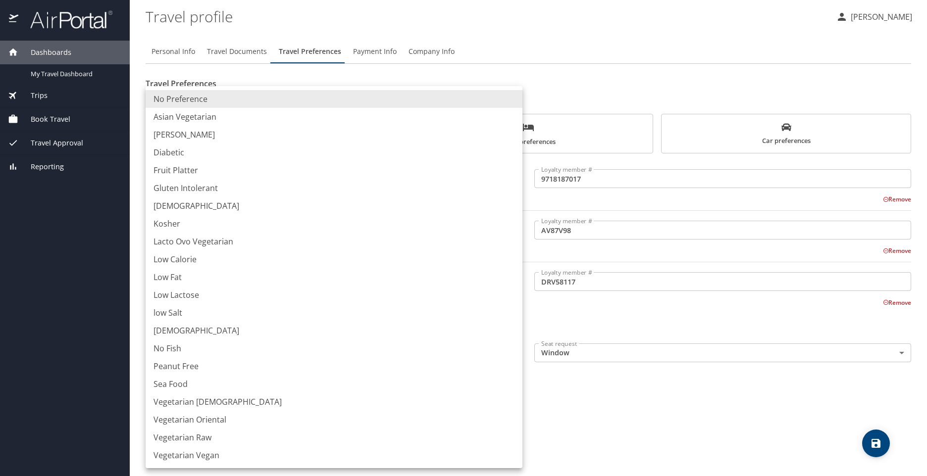
click at [463, 390] on body "Dashboards My Travel Dashboard Trips Current / Future Trips Past Trips Trips Mi…" at bounding box center [463, 238] width 927 height 476
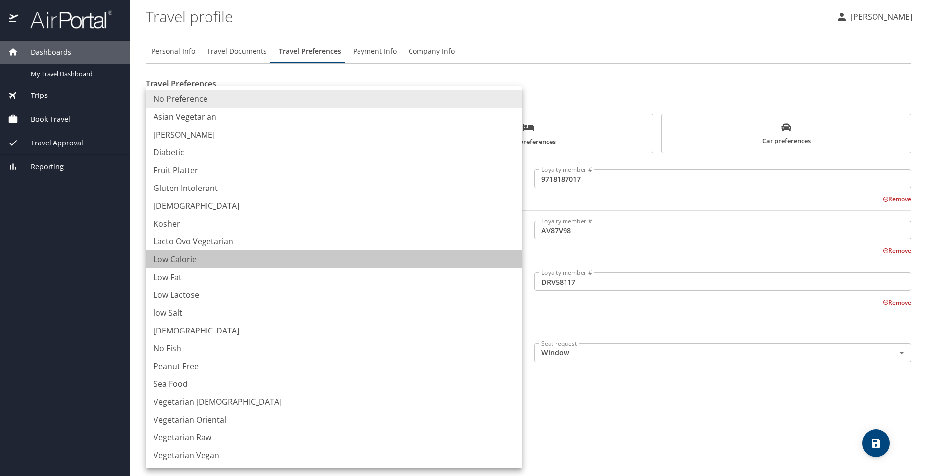
click at [333, 258] on li "Low Calorie" at bounding box center [334, 260] width 377 height 18
type input "LowCalorie"
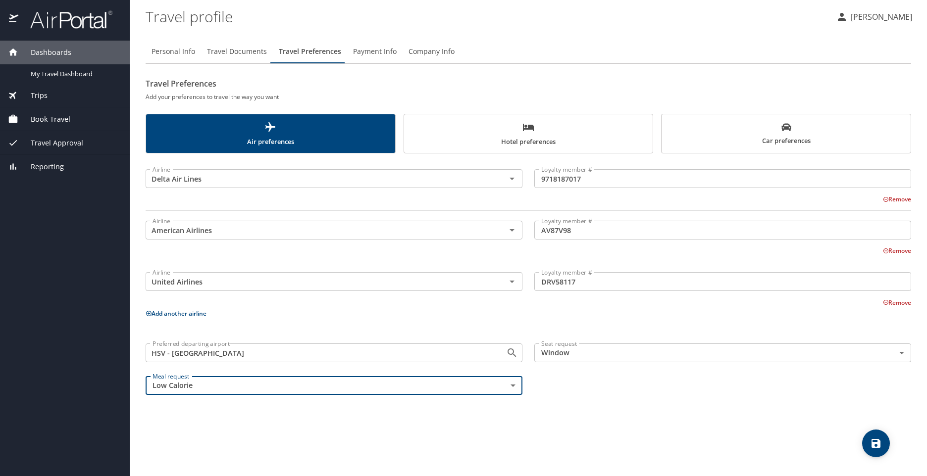
click at [535, 129] on span "Hotel preferences" at bounding box center [528, 134] width 237 height 26
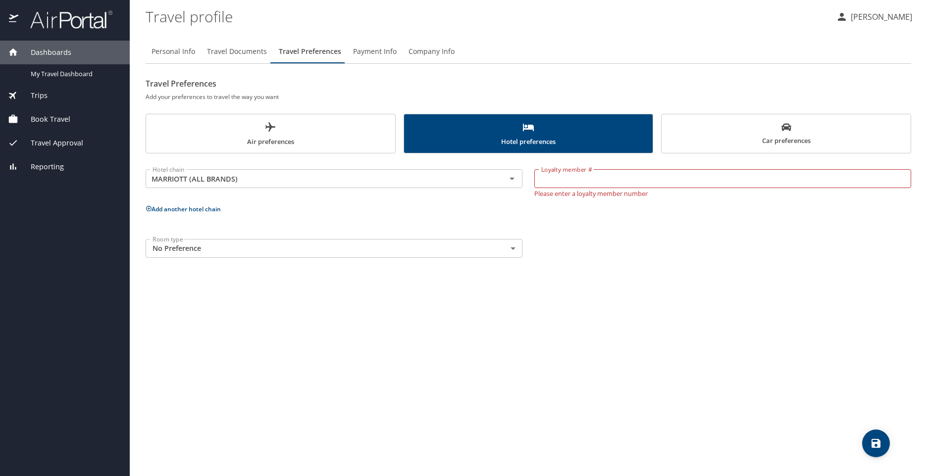
click at [591, 206] on p "Add another hotel chain" at bounding box center [529, 209] width 766 height 12
click at [503, 180] on icon "Clear" at bounding box center [499, 179] width 10 height 10
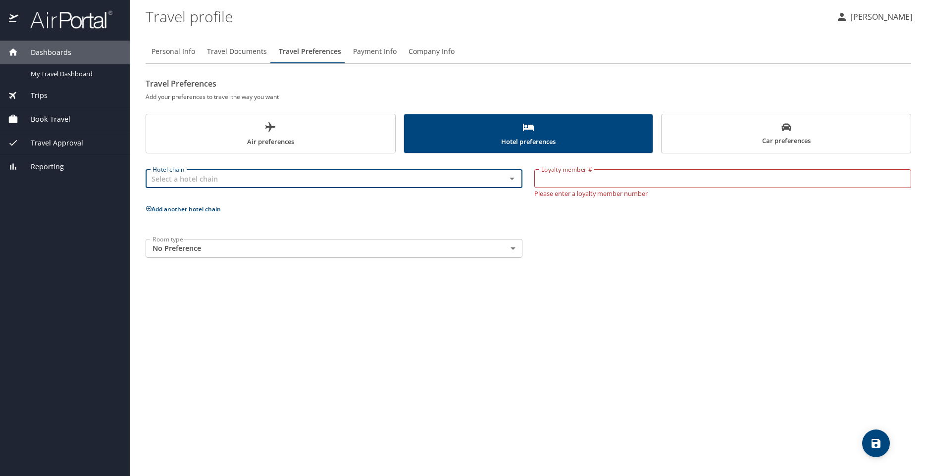
click at [525, 206] on p "Add another hotel chain" at bounding box center [529, 209] width 766 height 12
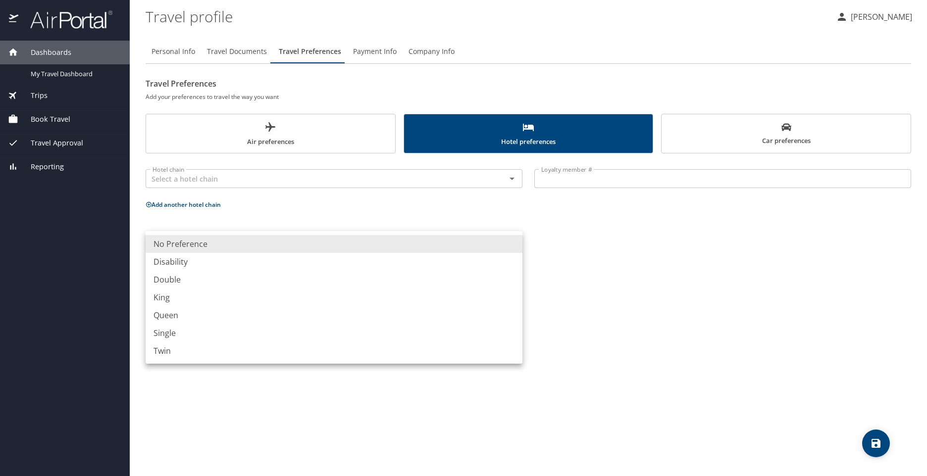
click at [209, 244] on body "Dashboards My Travel Dashboard Trips Current / Future Trips Past Trips Trips Mi…" at bounding box center [463, 238] width 927 height 476
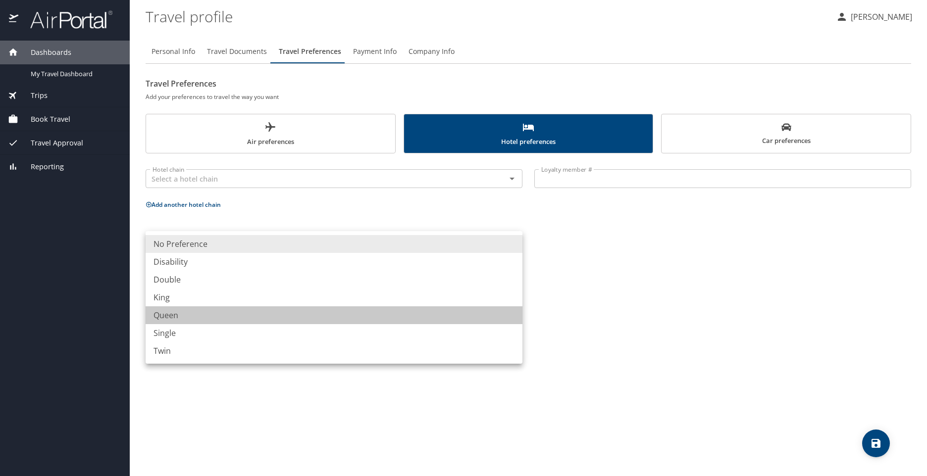
click at [197, 310] on li "Queen" at bounding box center [334, 316] width 377 height 18
type input "Queen"
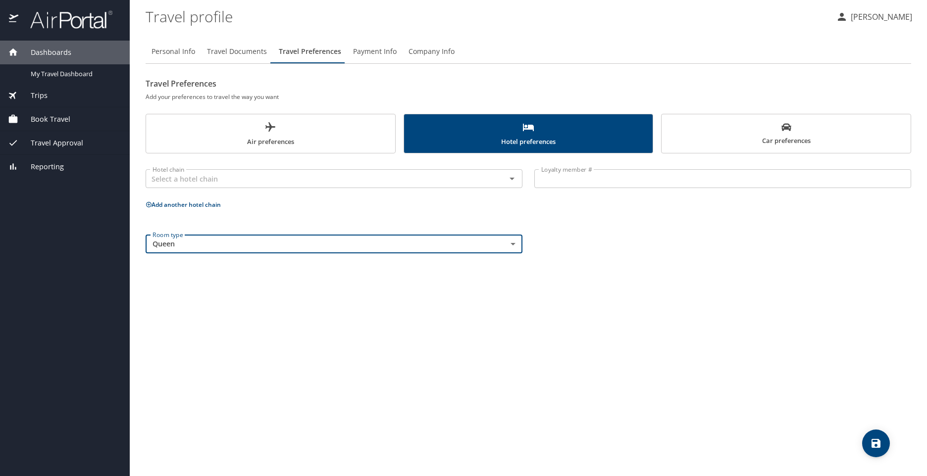
click at [433, 326] on div "Personal Info Travel Documents Travel Preferences Payment Info Company Info Tra…" at bounding box center [529, 254] width 766 height 445
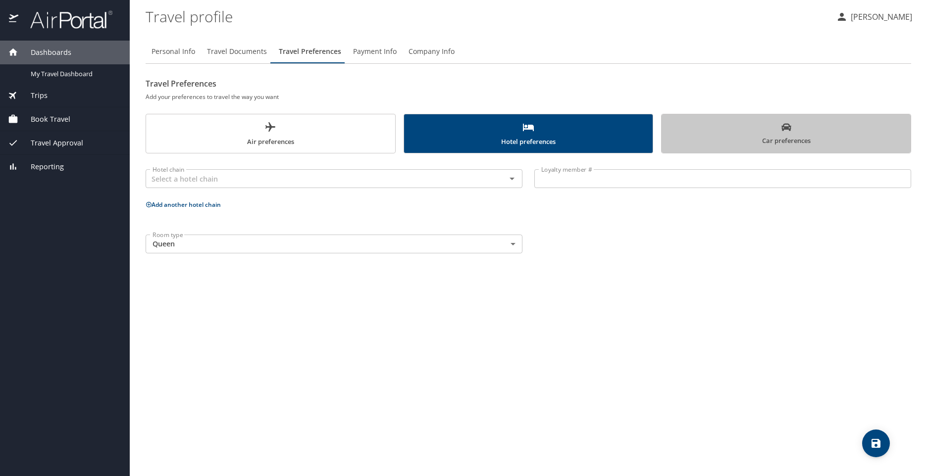
click at [782, 132] on icon "scrollable force tabs example" at bounding box center [786, 127] width 10 height 10
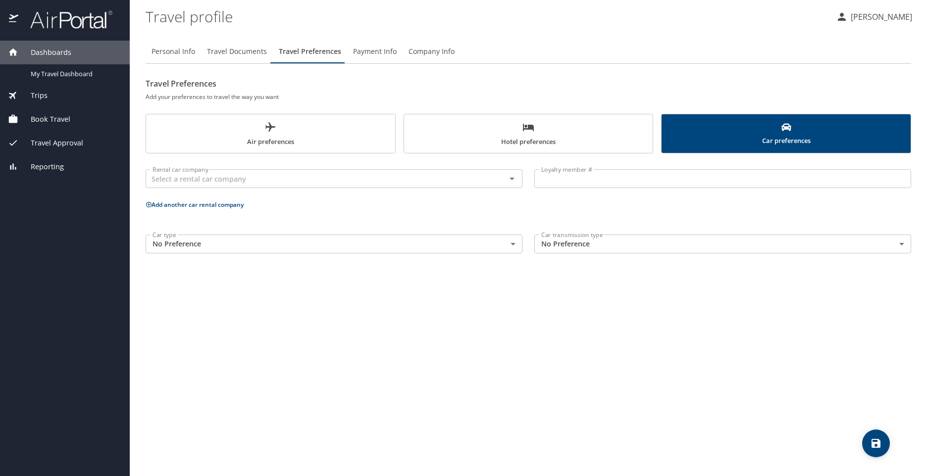
click at [333, 241] on body "Dashboards My Travel Dashboard Trips Current / Future Trips Past Trips Trips Mi…" at bounding box center [463, 238] width 927 height 476
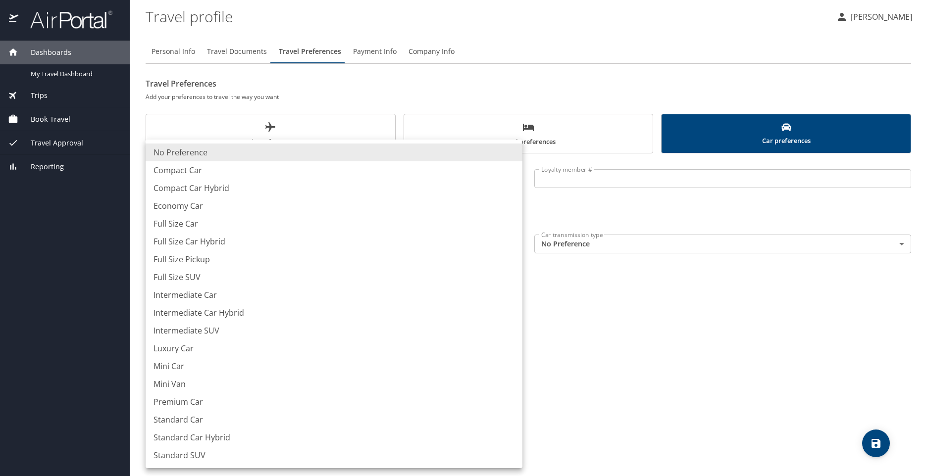
click at [289, 153] on li "No Preference" at bounding box center [334, 153] width 377 height 18
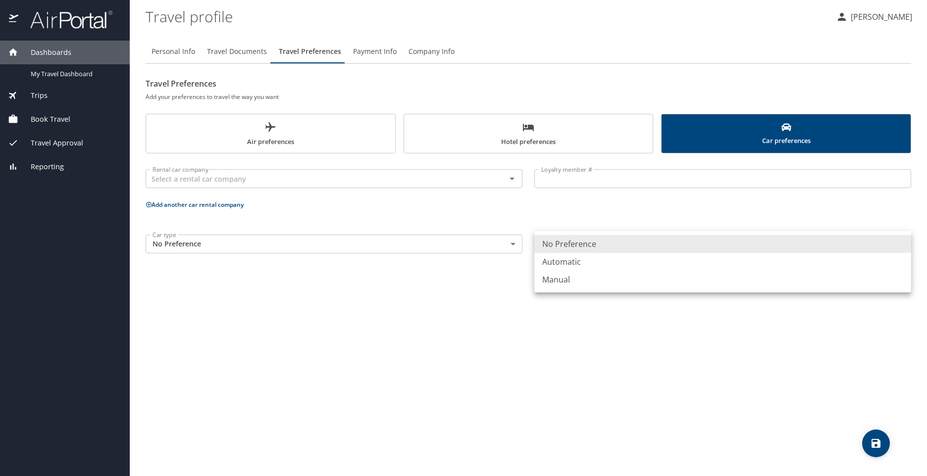
click at [595, 247] on body "Dashboards My Travel Dashboard Trips Current / Future Trips Past Trips Trips Mi…" at bounding box center [463, 238] width 927 height 476
click at [590, 263] on li "Automatic" at bounding box center [722, 262] width 377 height 18
type input "Automatic"
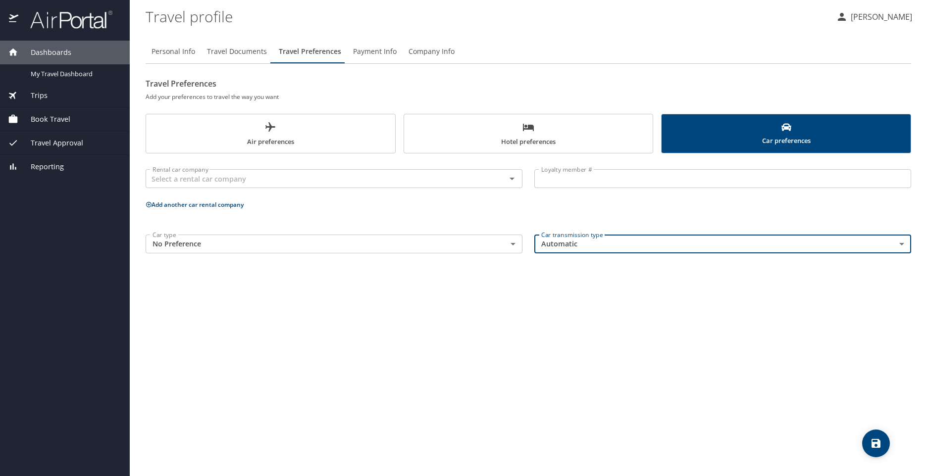
click at [485, 309] on div "Personal Info Travel Documents Travel Preferences Payment Info Company Info Tra…" at bounding box center [529, 254] width 766 height 445
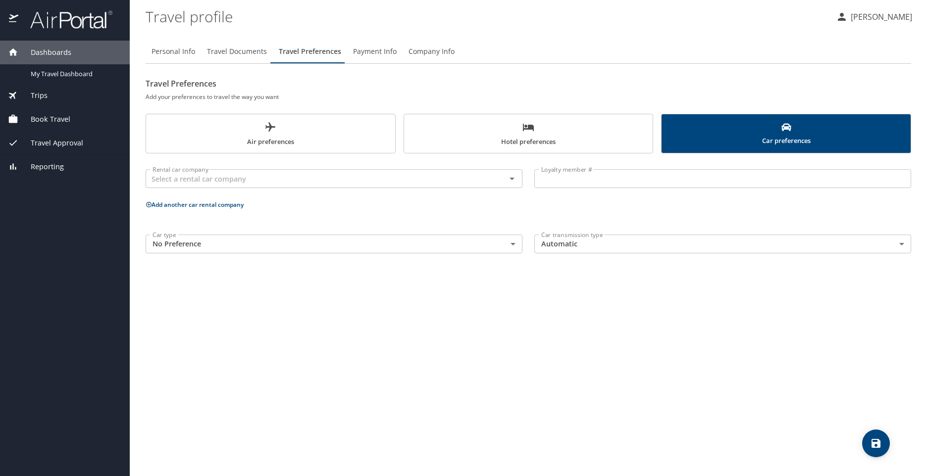
click at [878, 442] on icon "save" at bounding box center [876, 443] width 9 height 9
click at [372, 53] on span "Payment Info" at bounding box center [375, 52] width 44 height 12
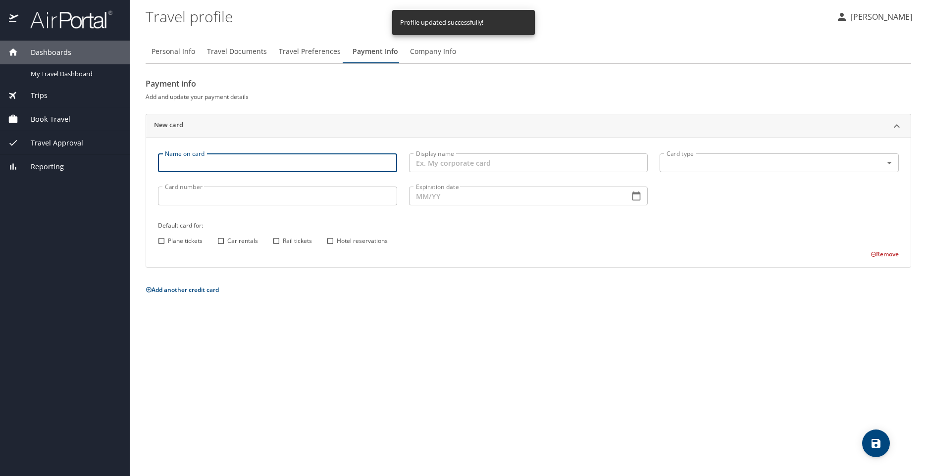
click at [291, 161] on input "Name on card" at bounding box center [277, 163] width 239 height 19
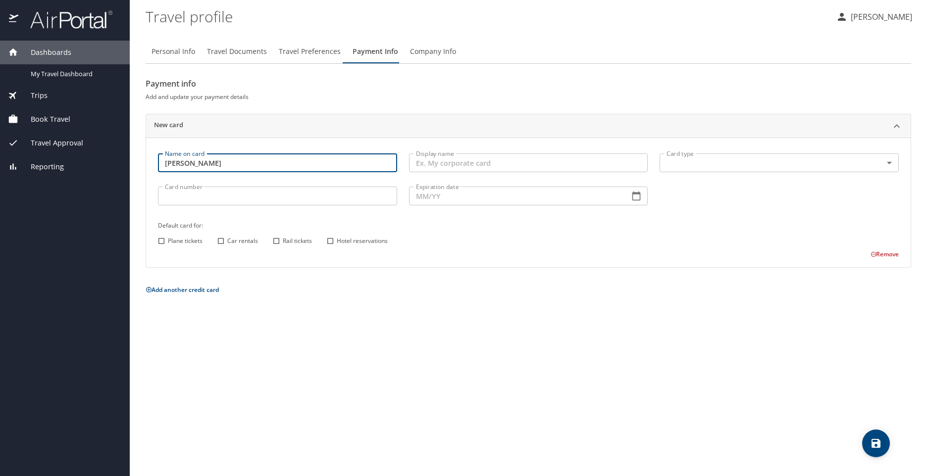
type input "Audrey G Lihos"
click at [498, 164] on input "Display name" at bounding box center [528, 163] width 239 height 19
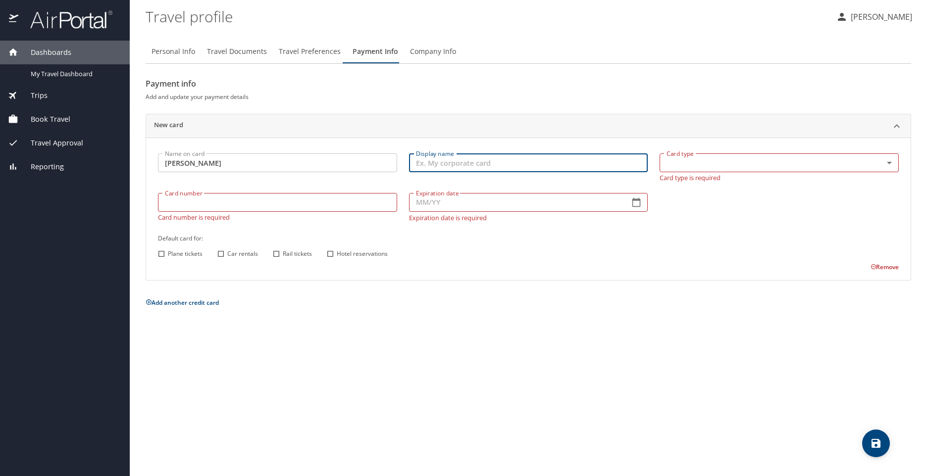
type input "P"
type input "USAA Rewards Visa"
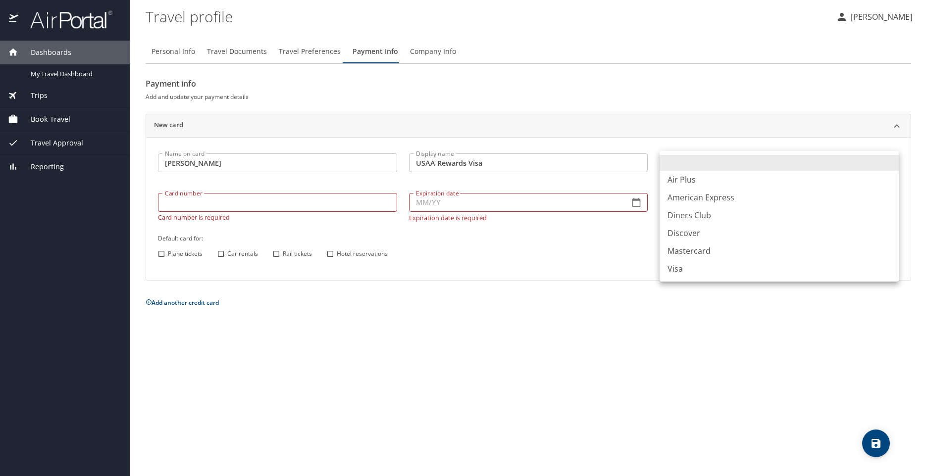
click at [721, 165] on body "Dashboards My Travel Dashboard Trips Current / Future Trips Past Trips Trips Mi…" at bounding box center [463, 238] width 927 height 476
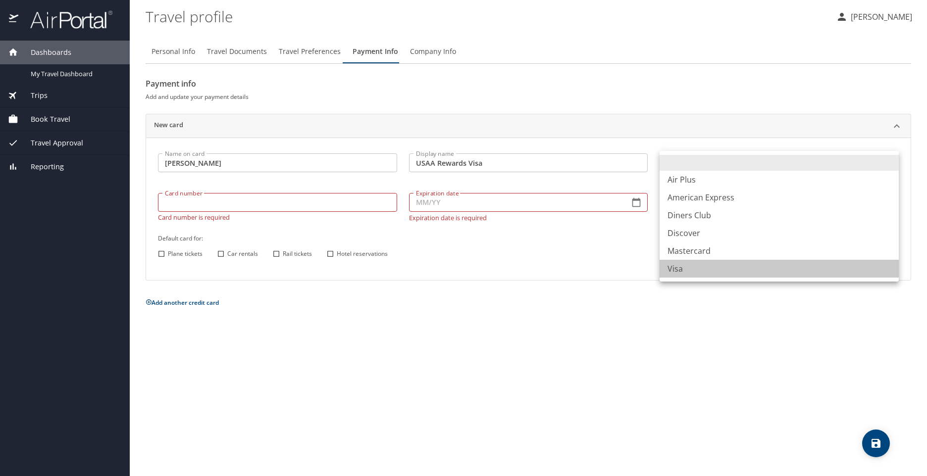
click at [700, 270] on li "Visa" at bounding box center [779, 269] width 239 height 18
type input "VI"
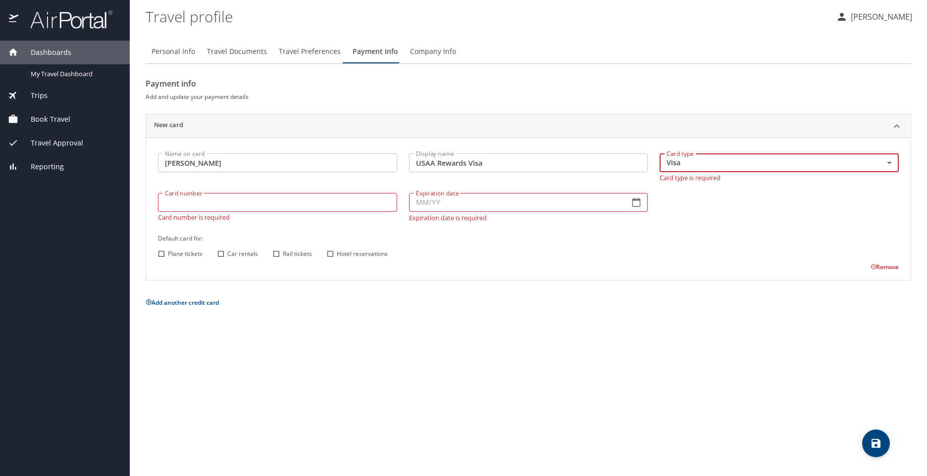
click at [330, 206] on input "Card number" at bounding box center [277, 202] width 239 height 19
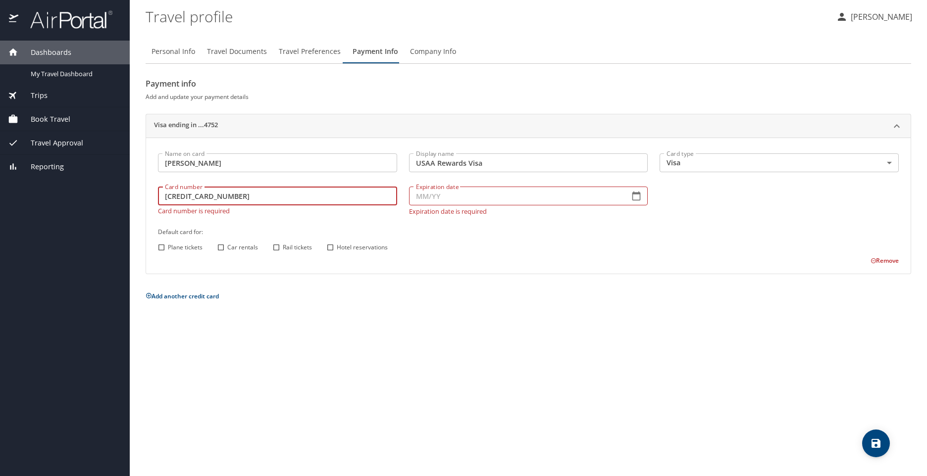
type input "4270825054694752"
click at [469, 190] on input "Expiration date" at bounding box center [515, 196] width 213 height 19
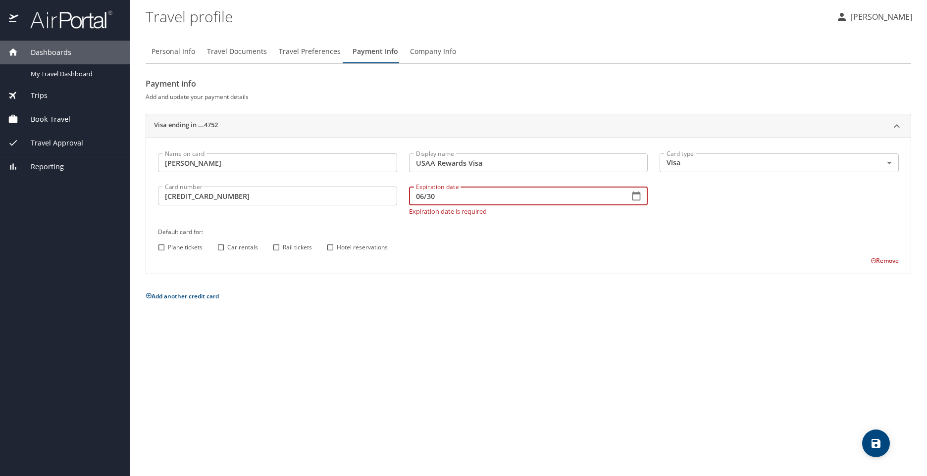
type input "06/30"
click at [468, 327] on div "Personal Info Travel Documents Travel Preferences Payment Info Company Info Pay…" at bounding box center [529, 254] width 766 height 445
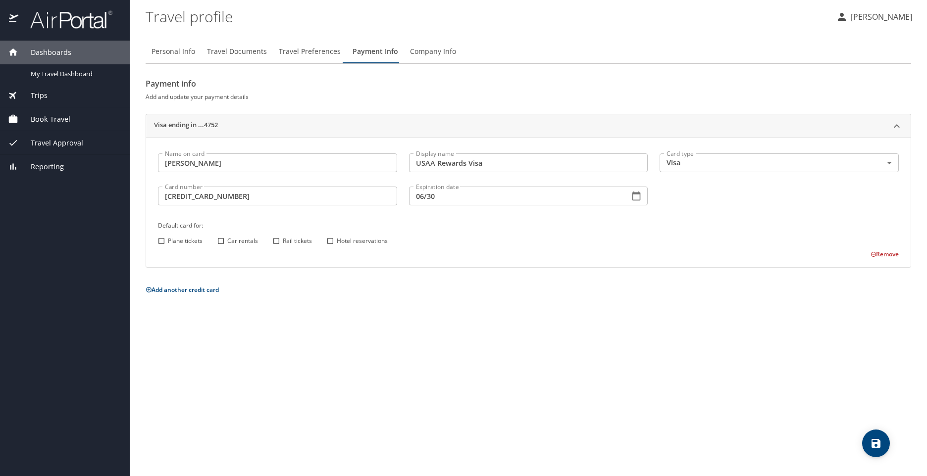
click at [160, 241] on input "Plane tickets" at bounding box center [161, 241] width 13 height 13
checkbox input "true"
click at [220, 240] on input "Car rentals" at bounding box center [220, 241] width 13 height 13
checkbox input "true"
click at [279, 241] on input "Rail tickets" at bounding box center [276, 241] width 13 height 13
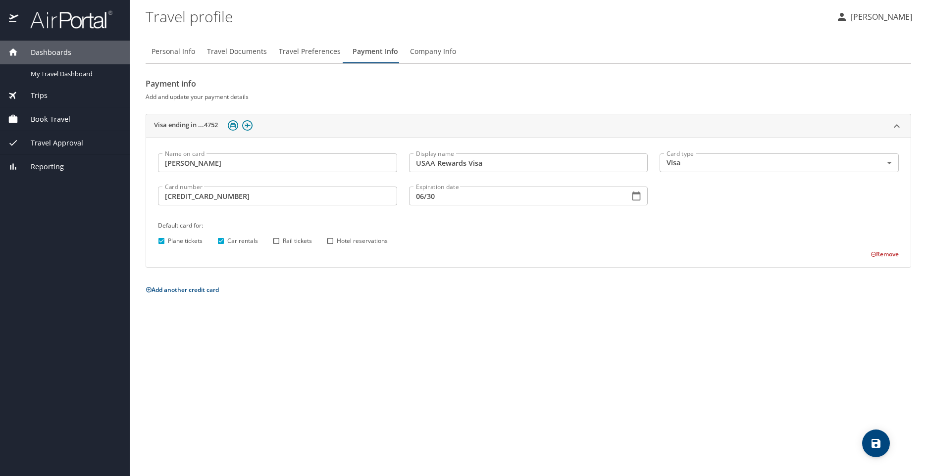
checkbox input "true"
click at [335, 240] on input "Hotel reservations" at bounding box center [330, 241] width 13 height 13
checkbox input "true"
click at [883, 449] on span "save" at bounding box center [876, 444] width 28 height 12
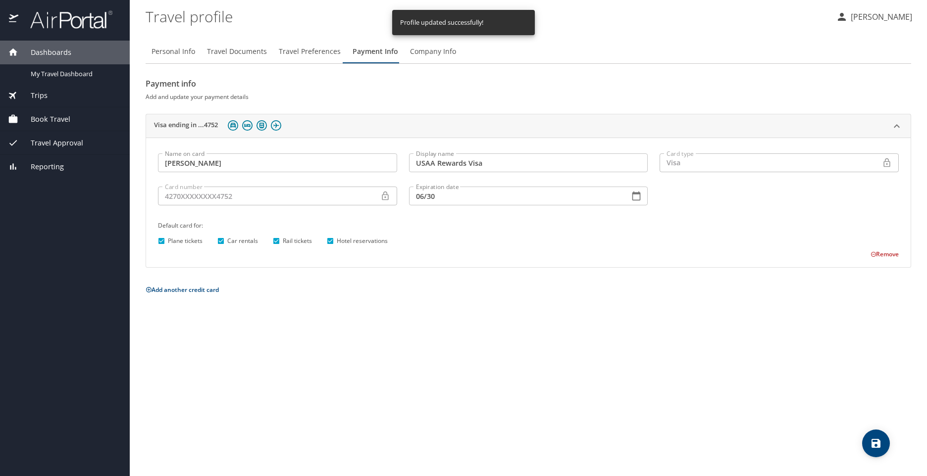
click at [447, 55] on span "Company Info" at bounding box center [433, 52] width 46 height 12
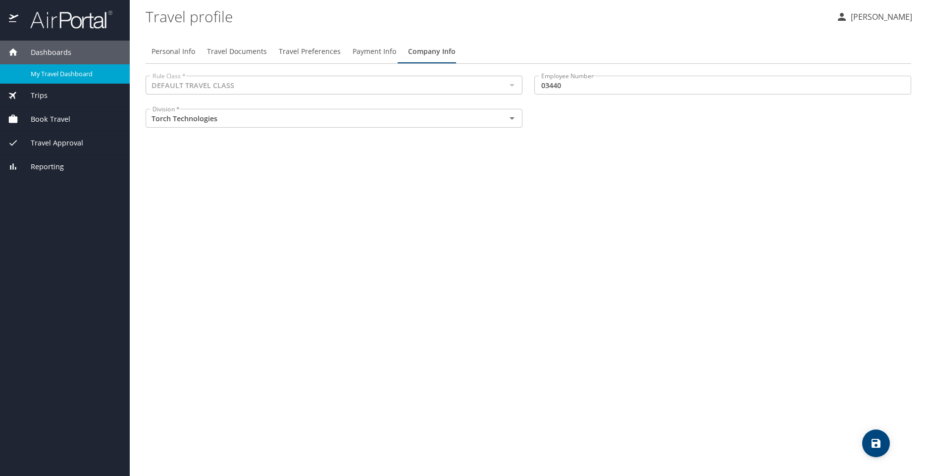
click at [70, 77] on span "My Travel Dashboard" at bounding box center [74, 73] width 87 height 9
